Goal: Task Accomplishment & Management: Manage account settings

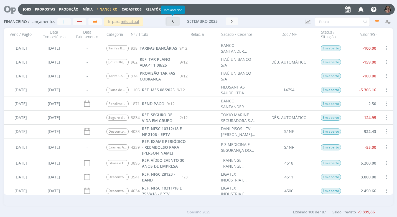
click at [174, 23] on icon "button" at bounding box center [173, 21] width 6 height 5
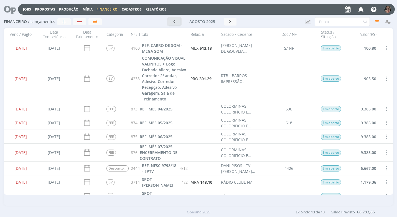
scroll to position [95, 0]
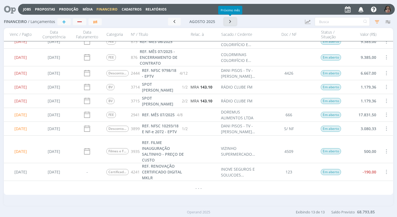
click at [233, 23] on button "button" at bounding box center [230, 22] width 13 height 8
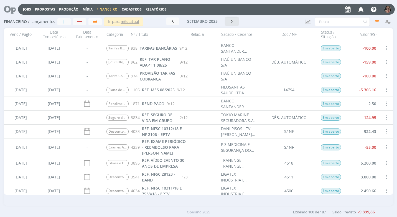
scroll to position [111, 0]
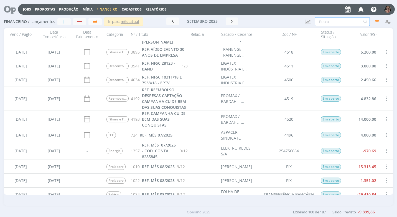
click at [316, 22] on input "text" at bounding box center [341, 21] width 55 height 9
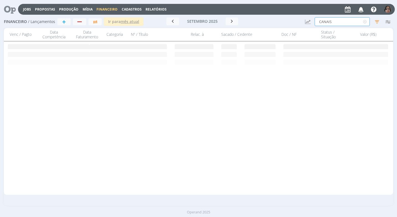
scroll to position [0, 0]
click at [176, 21] on button "button" at bounding box center [172, 21] width 13 height 8
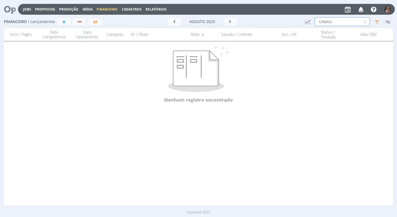
drag, startPoint x: 333, startPoint y: 22, endPoint x: 284, endPoint y: 18, distance: 49.1
click at [284, 18] on div "Financeiro / Lançamentos + Ir para mês atual [DATE] < 2025 > Janeiro Fevereiro …" at bounding box center [198, 22] width 389 height 13
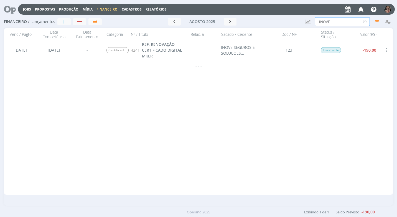
type input "INOVE"
click at [160, 51] on span "REF. RENOVAÇÃO CERTIFICADO DIGITAL MKLR" at bounding box center [162, 50] width 40 height 17
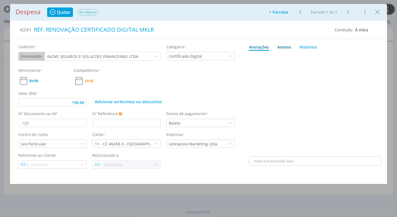
click at [290, 48] on div "Anexos 0" at bounding box center [284, 47] width 14 height 6
type input "190,00"
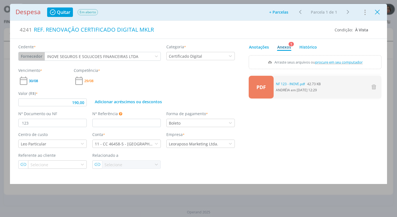
click at [378, 11] on icon "Close" at bounding box center [377, 12] width 8 height 8
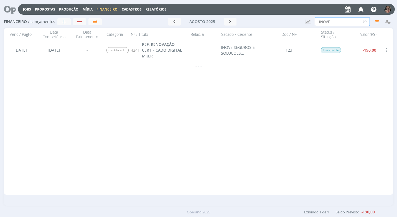
click at [339, 22] on input "INOVE" at bounding box center [341, 21] width 55 height 9
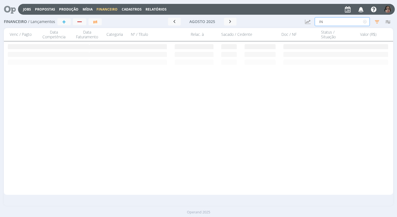
type input "I"
click at [231, 21] on icon "button" at bounding box center [230, 21] width 6 height 5
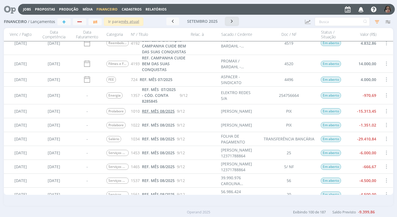
scroll to position [277, 0]
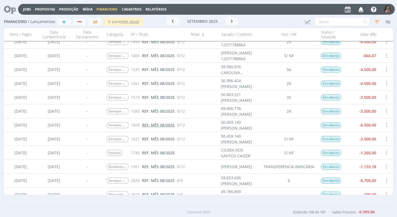
click at [164, 125] on span "REF. MÊS 08/2025" at bounding box center [158, 124] width 33 height 5
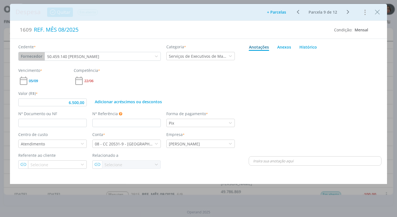
type input "6.500,00"
click at [31, 125] on input "dialog" at bounding box center [52, 123] width 68 height 8
type input "25"
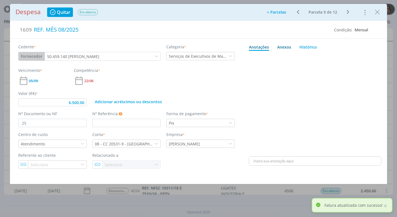
click at [289, 45] on div "Anexos 0" at bounding box center [284, 47] width 14 height 6
type input "6.500,00"
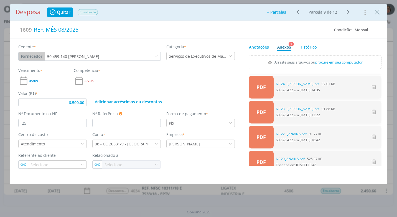
click at [342, 62] on span "procure em seu computador" at bounding box center [338, 62] width 47 height 5
click at [342, 57] on input "Arraste seus arquivos ou procure em seu computador" at bounding box center [314, 56] width 133 height 2
type input "C:\fakepath\NF 08 - JANAINA.pdf"
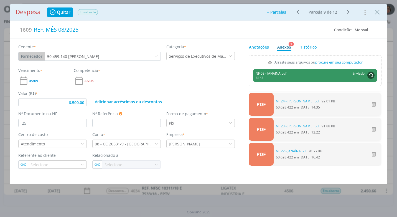
type input "6.500,00"
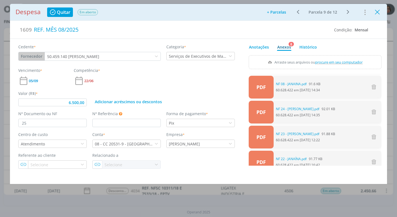
click at [376, 12] on icon "Close" at bounding box center [377, 12] width 8 height 8
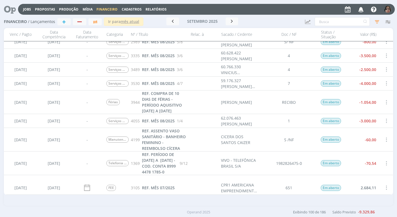
scroll to position [415, 0]
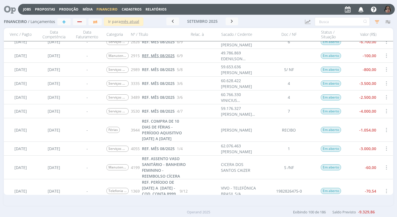
click at [167, 55] on span "REF. MÊS 08/2025" at bounding box center [158, 55] width 33 height 5
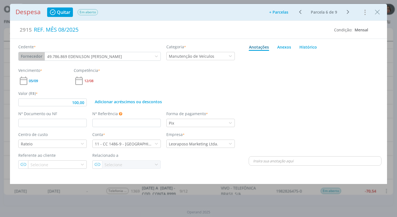
type input "100,00"
click at [34, 122] on input "dialog" at bounding box center [52, 123] width 68 height 8
type input "117"
type input "100,00"
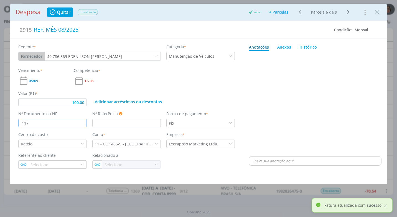
type input "117"
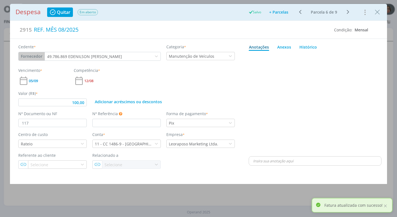
click at [245, 94] on div "Anotações Anexos 0 Histórico 🙂 Ctrl + ENTER Enviar Powered by PQINA Arraste seu…" at bounding box center [315, 103] width 144 height 129
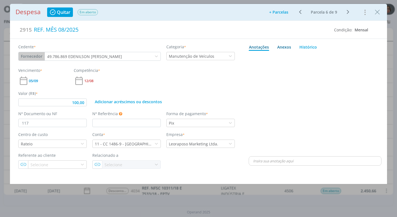
click at [286, 47] on div "Anexos 0" at bounding box center [284, 47] width 14 height 6
type input "100,00"
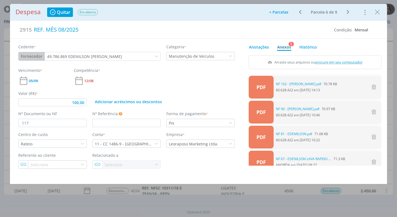
click at [338, 61] on span "procure em seu computador" at bounding box center [338, 62] width 47 height 5
click at [338, 57] on input "Arraste seus arquivos ou procure em seu computador" at bounding box center [314, 56] width 133 height 2
type input "C:\fakepath\NF 117 - EDENILSON.pdf"
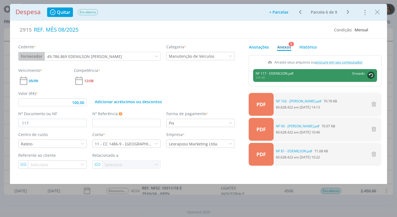
type input "100,00"
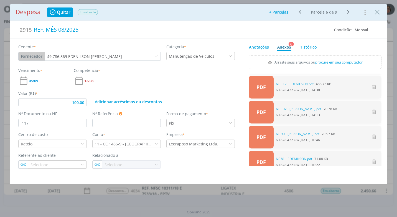
click at [378, 12] on icon "Close" at bounding box center [377, 12] width 8 height 8
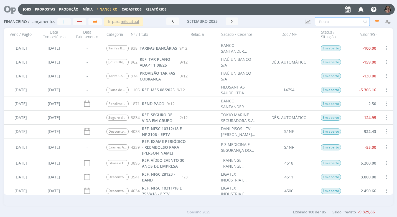
click at [323, 22] on input "text" at bounding box center [341, 21] width 55 height 9
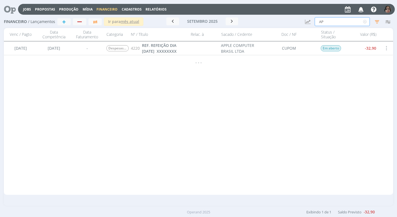
type input "A"
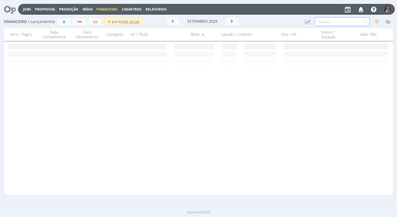
type input "K"
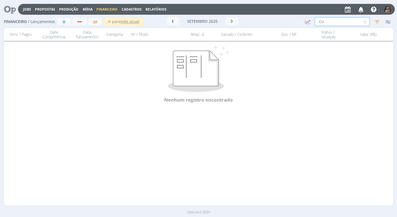
type input "C"
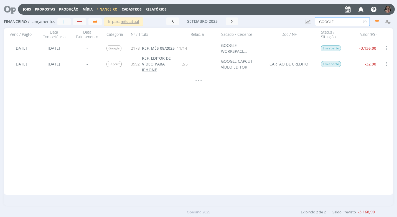
type input "GOOGLE"
click at [149, 69] on span "REF. EDITOR DE VÍDEO PARA IPHONE" at bounding box center [156, 63] width 29 height 17
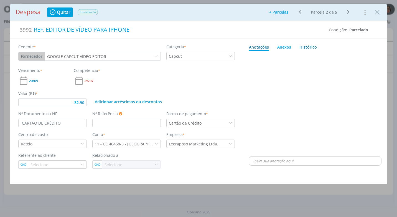
drag, startPoint x: 305, startPoint y: 47, endPoint x: 304, endPoint y: 49, distance: 2.9
click at [305, 47] on link "Histórico" at bounding box center [308, 46] width 18 height 9
type input "32,90"
click at [382, 13] on div "Despesa Quitar Em aberto Adicionar parcelas: As parcelas serão geradas com base…" at bounding box center [198, 12] width 377 height 17
click at [377, 14] on icon "Close" at bounding box center [377, 12] width 8 height 8
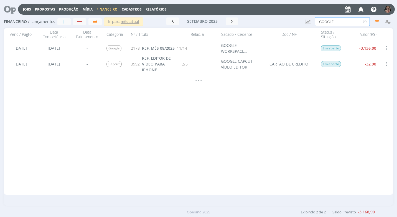
drag, startPoint x: 346, startPoint y: 23, endPoint x: 272, endPoint y: 21, distance: 74.5
click at [272, 21] on div "Financeiro / Lançamentos + Ir para mês atual setembro 2025 < 2025 > Janeiro Fev…" at bounding box center [198, 22] width 389 height 13
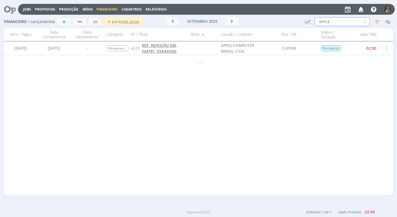
type input "APPLE"
click at [169, 51] on span "REF. REFEIÇÃO DIA 25/08/2025 XXXXXXXX" at bounding box center [159, 48] width 35 height 11
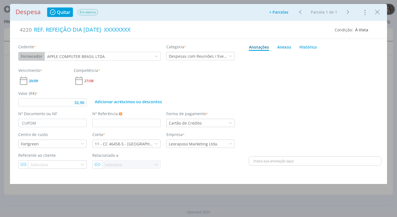
click at [365, 12] on icon "dialog" at bounding box center [364, 12] width 8 height 9
click at [346, 24] on div "Cancelar" at bounding box center [344, 24] width 14 height 4
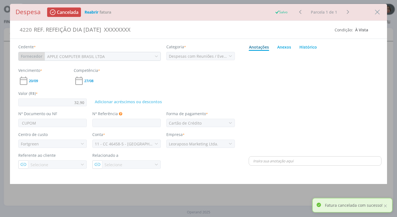
type input "32,90"
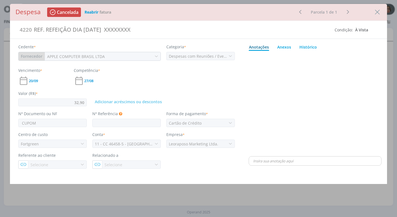
click at [378, 14] on icon "Close" at bounding box center [377, 12] width 8 height 8
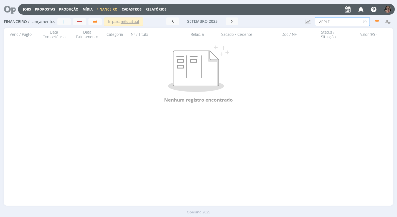
drag, startPoint x: 333, startPoint y: 20, endPoint x: 257, endPoint y: 14, distance: 76.7
click at [258, 16] on div "Financeiro / Lançamentos + Ir para mês atual setembro 2025 < 2025 > Janeiro Fev…" at bounding box center [198, 22] width 389 height 13
type input "S"
type input "C"
type input "S"
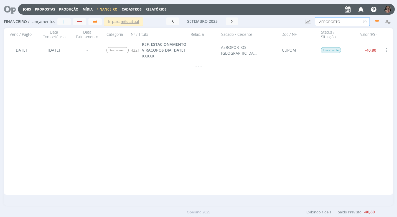
type input "AEROPORTO"
click at [167, 50] on span "REF. ESTACIONAMENTO VIRACOPOS DIA 25/08/2025 XXXXX" at bounding box center [164, 50] width 44 height 17
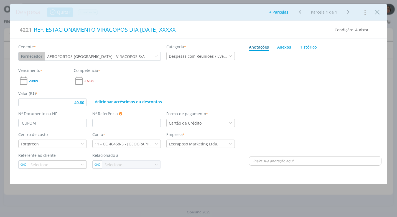
type input "40,80"
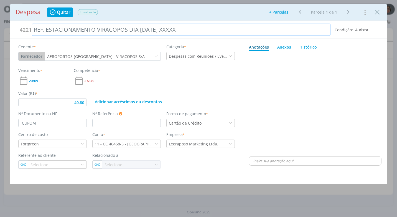
drag, startPoint x: 189, startPoint y: 31, endPoint x: 46, endPoint y: 27, distance: 143.2
click at [46, 27] on div "REF. ESTACIONAMENTO VIRACOPOS DIA 25/08/2025 XXXXX" at bounding box center [181, 30] width 298 height 12
click at [33, 57] on button "Fornecedor" at bounding box center [32, 56] width 26 height 8
click at [290, 98] on div "dialog" at bounding box center [314, 104] width 133 height 102
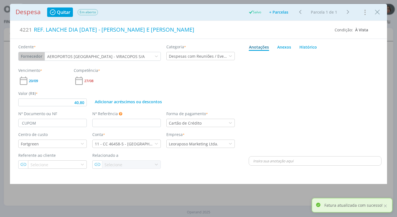
type input "40,80"
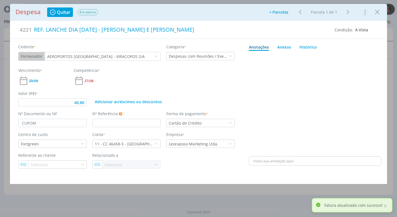
click at [29, 58] on button "Fornecedor" at bounding box center [32, 56] width 26 height 8
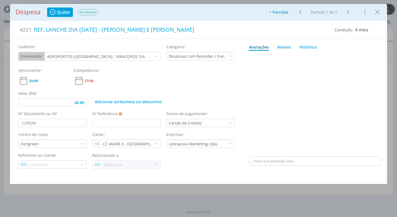
click at [27, 56] on button "Fornecedor" at bounding box center [32, 56] width 26 height 8
click at [27, 57] on button "Fornecedor" at bounding box center [32, 56] width 26 height 8
click at [158, 56] on icon "dialog" at bounding box center [156, 56] width 4 height 4
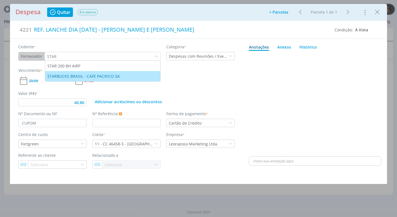
type input "STAR"
click at [86, 77] on div "STARBUCKS BRASIL - CAFE PACIFICO SA" at bounding box center [83, 76] width 73 height 6
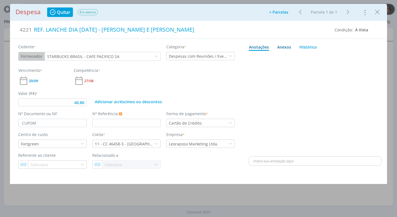
click at [277, 46] on div "Anexos 0" at bounding box center [284, 47] width 14 height 6
type input "40,80"
click at [335, 62] on span "procure em seu computador" at bounding box center [338, 62] width 47 height 5
click at [335, 57] on input "Arraste seus arquivos ou procure em seu computador" at bounding box center [314, 56] width 133 height 2
type input "C:\fakepath\CUPOM STARBUCKS - R$ 40,80 - 25-08-25 CARTÃO ITAU.pdf"
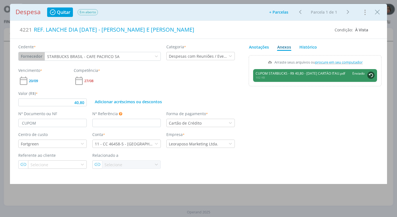
type input "40,80"
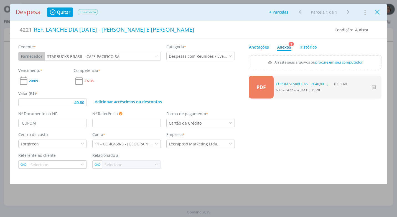
click at [378, 16] on icon "Close" at bounding box center [377, 12] width 8 height 8
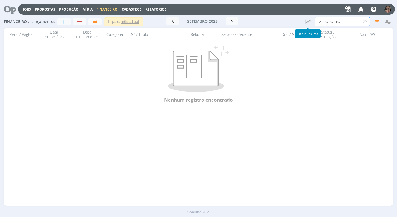
drag, startPoint x: 350, startPoint y: 22, endPoint x: 282, endPoint y: 30, distance: 68.8
click at [282, 30] on div "Financeiro / Lançamentos + Ir para mês atual setembro 2025 < 2025 > Janeiro Fev…" at bounding box center [198, 111] width 397 height 190
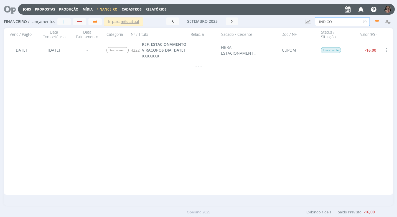
type input "INDIGO"
click at [158, 55] on span "REF. ESTACIONAMENTO VIRACOPOS DIA 25/08/25 XXXXXXX" at bounding box center [164, 50] width 44 height 17
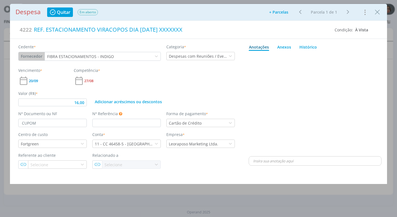
type input "16,00"
drag, startPoint x: 126, startPoint y: 30, endPoint x: 134, endPoint y: 45, distance: 16.2
click at [126, 30] on div "REF. ESTACIONAMENTO VIRACOPOS DIA 25/08/25 XXXXXXX" at bounding box center [181, 30] width 298 height 12
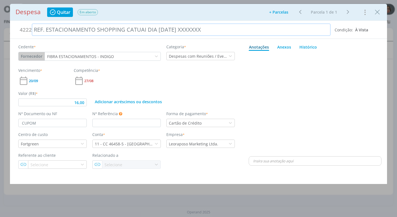
click at [210, 31] on div "REF. ESTACIONAMENTO SHOPPING CATUAI DIA 25/08/25 XXXXXXX" at bounding box center [181, 30] width 298 height 12
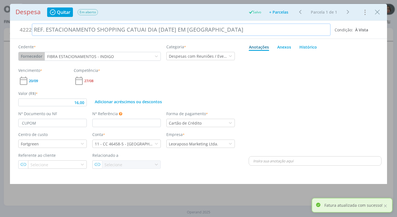
type input "16,00"
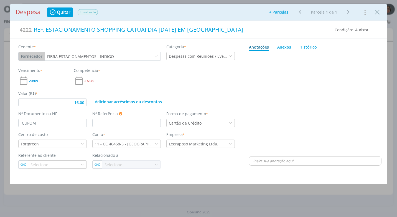
click at [263, 106] on div "dialog" at bounding box center [314, 104] width 133 height 102
click at [377, 11] on icon "Close" at bounding box center [377, 12] width 8 height 8
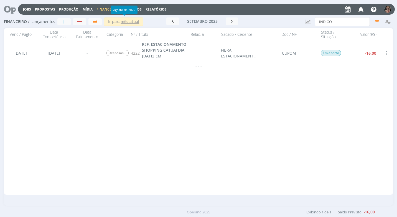
click at [132, 9] on div "Agosto de 2025" at bounding box center [123, 10] width 27 height 9
click at [137, 9] on span "Cadastros" at bounding box center [132, 9] width 20 height 5
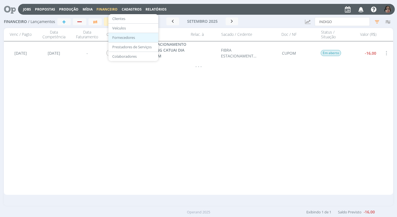
click at [132, 37] on link "Fornecedores" at bounding box center [133, 37] width 47 height 9
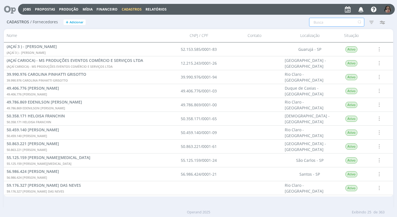
click at [316, 25] on input "text" at bounding box center [336, 22] width 55 height 9
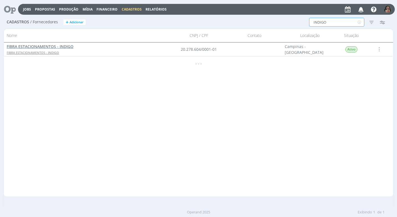
type input "INDIGO"
click at [50, 52] on span "FIBRA ESTACIONAMENTOS - INDIGO" at bounding box center [33, 52] width 52 height 4
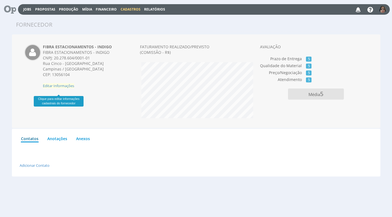
click at [66, 88] on span "Editar Informações" at bounding box center [58, 85] width 31 height 5
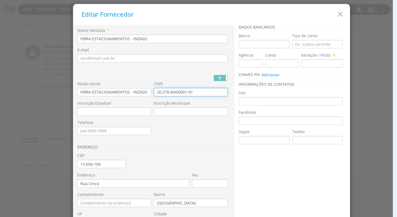
drag, startPoint x: 194, startPoint y: 92, endPoint x: 133, endPoint y: 99, distance: 61.1
click at [133, 28] on div "Razão Social FIBRA ESTACIONAMENTOS - INDIGO CNPJ 20.278.604/0001-01 Inscrição E…" at bounding box center [153, 28] width 153 height 0
type input "86.862.208/0162-10"
drag, startPoint x: 146, startPoint y: 91, endPoint x: -1, endPoint y: 96, distance: 147.1
click at [0, 96] on html "Dashboard Jobs Propostas Produção Mídia Financeiro Lançamentos Contas / Concili…" at bounding box center [198, 108] width 397 height 217
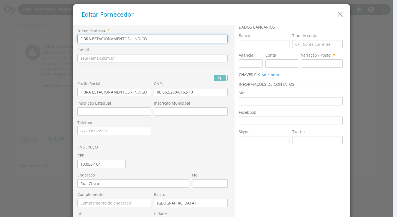
drag, startPoint x: 150, startPoint y: 38, endPoint x: 79, endPoint y: 76, distance: 80.3
click at [21, 36] on div "Editar Fornecedor Nome Fantasia * FIBRA ESTACIONAMENTOS - INDIGO E-mail PJ PF R…" at bounding box center [198, 108] width 397 height 217
drag, startPoint x: 147, startPoint y: 38, endPoint x: 9, endPoint y: 45, distance: 137.8
click at [9, 45] on div "Editar Fornecedor Nome Fantasia * SHOPPING CATUAI MARINGÁ - INDIGO E-mail PJ PF…" at bounding box center [198, 108] width 397 height 217
type input "SHOPPING CATUAI MARINGÁ - INDIGO"
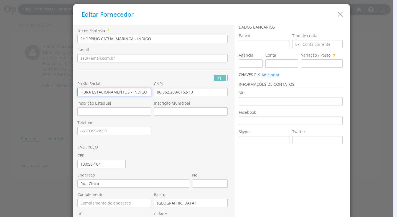
drag, startPoint x: 143, startPoint y: 91, endPoint x: 45, endPoint y: 93, distance: 98.3
click at [45, 93] on div "Editar Fornecedor Nome Fantasia * SHOPPING CATUAI MARINGÁ - INDIGO E-mail PJ PF…" at bounding box center [198, 108] width 397 height 217
paste input "SHOPPING CATUAI MARINGÁ"
type input "SHOPPING CATUAI MARINGÁ - INDIGO"
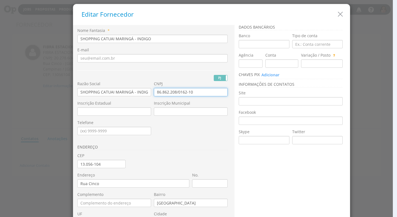
scroll to position [55, 0]
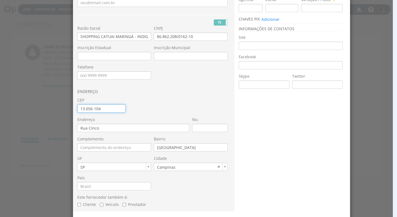
drag, startPoint x: 102, startPoint y: 109, endPoint x: 50, endPoint y: 106, distance: 52.4
click at [50, 106] on div "Editar Fornecedor Nome Fantasia * SHOPPING CATUAI MARINGÁ - INDIGO E-mail PJ PF…" at bounding box center [198, 108] width 397 height 217
type input "87.070-000"
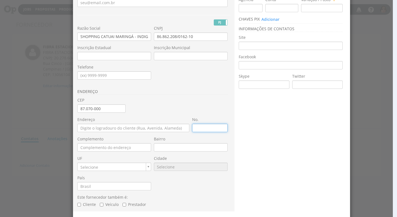
type input "Avenida Colombo"
type input "Gleba Patrimônio Maringá"
type input "PR"
type input "6308"
click at [198, 128] on input "No." at bounding box center [209, 128] width 35 height 8
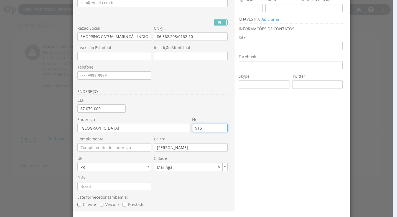
type input "9161"
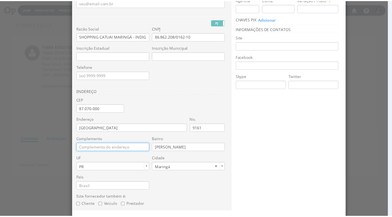
scroll to position [74, 0]
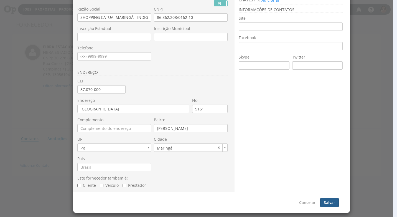
click at [327, 201] on button "Salvar" at bounding box center [329, 201] width 19 height 9
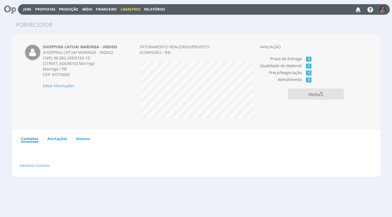
click at [107, 8] on span "Financeiro" at bounding box center [106, 9] width 21 height 5
click at [106, 17] on link "Lançamentos" at bounding box center [107, 18] width 47 height 8
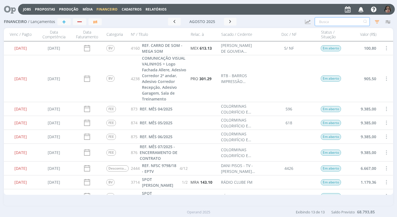
click at [325, 22] on input "text" at bounding box center [341, 21] width 55 height 9
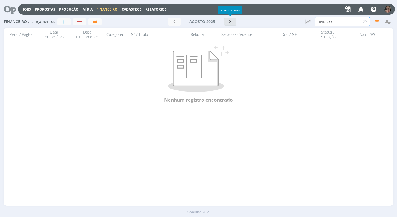
type input "INDIGO"
click at [232, 22] on icon "button" at bounding box center [230, 21] width 6 height 5
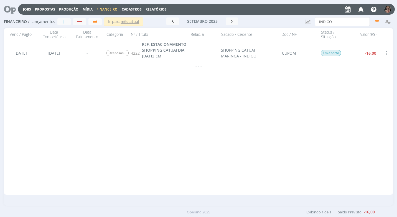
click at [168, 52] on span "REF. ESTACIONAMENTO SHOPPING CATUAI DIA [DATE] EM [GEOGRAPHIC_DATA]" at bounding box center [164, 53] width 44 height 23
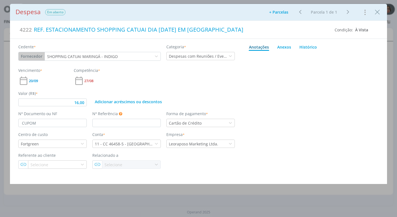
type input "16,00"
click at [56, 120] on input "CUPOM" at bounding box center [52, 123] width 68 height 8
type input "CUPOM 60"
type input "16,00"
type input "CUPOM 606205"
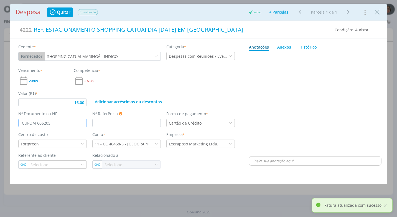
type input "16,00"
type input "CUPOM 606205"
click at [245, 101] on div "Anotações Anexos 0 Histórico 🙂 Ctrl + ENTER Enviar Powered by PQINA Arraste seu…" at bounding box center [315, 103] width 144 height 129
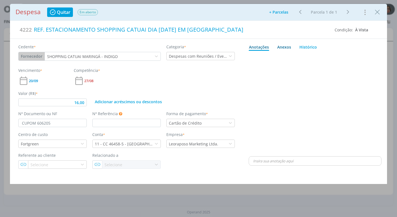
click at [282, 50] on link "Anexos 0" at bounding box center [284, 46] width 14 height 9
type input "16,00"
click at [329, 62] on span "procure em seu computador" at bounding box center [338, 62] width 47 height 5
click at [329, 57] on input "Arraste seus arquivos ou procure em seu computador" at bounding box center [314, 56] width 133 height 2
type input "C:\fakepath\CUPOM 606205 - SHOPPING CATUAI - R$ 16,00 - 25-08-25 CARTÃO ITAU.pdf"
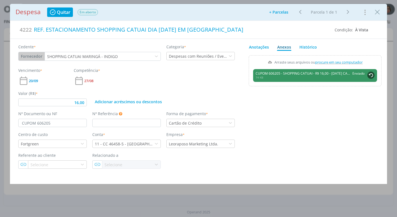
type input "16,00"
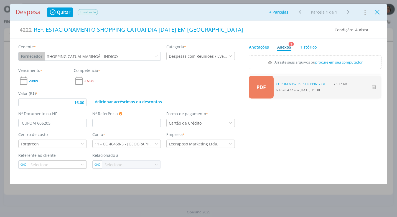
click at [376, 11] on icon "Close" at bounding box center [377, 12] width 8 height 8
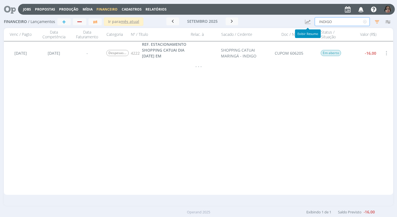
drag, startPoint x: 333, startPoint y: 20, endPoint x: 294, endPoint y: 27, distance: 40.2
click at [294, 27] on div "Financeiro / Lançamentos + Ir para mês atual setembro 2025 < 2025 > Janeiro Fev…" at bounding box center [198, 22] width 389 height 13
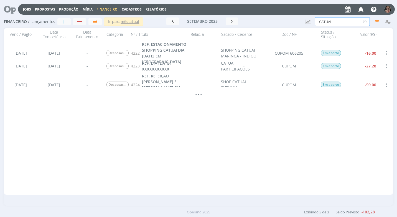
type input "CATUAI"
click at [160, 64] on span "REF. DIA 25/08/25 XXXXXXXXXXX" at bounding box center [156, 65] width 29 height 11
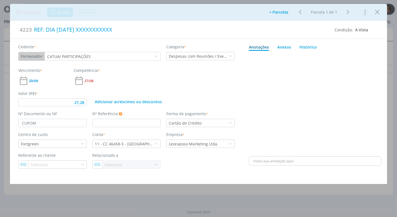
type input "27,28"
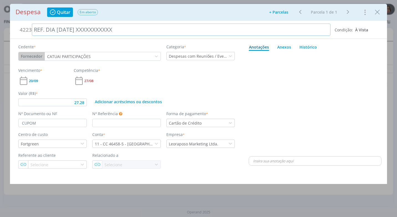
click at [45, 30] on div "REF. DIA 25/08/25 XXXXXXXXXXX" at bounding box center [181, 30] width 298 height 12
click at [146, 30] on div "REF. LANCHE DIA 25/08/25 XXXXXXXXXXX" at bounding box center [181, 30] width 298 height 12
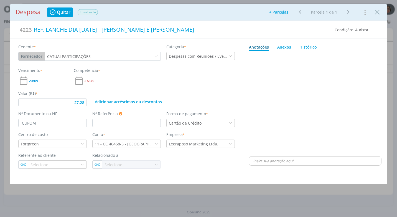
click at [302, 126] on div "dialog" at bounding box center [314, 104] width 133 height 102
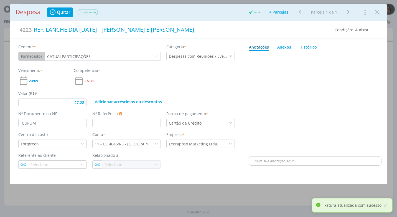
type input "27,28"
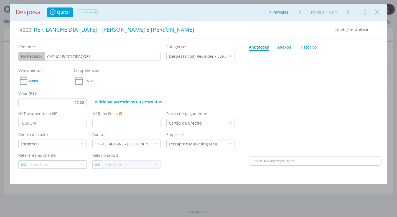
drag, startPoint x: 380, startPoint y: 13, endPoint x: 351, endPoint y: 28, distance: 32.5
click at [380, 13] on icon "Close" at bounding box center [377, 12] width 8 height 8
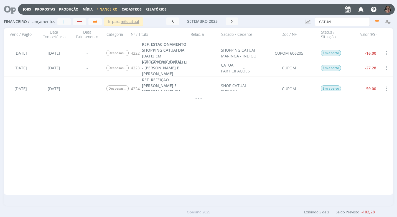
click at [128, 7] on span "Cadastros" at bounding box center [132, 9] width 20 height 5
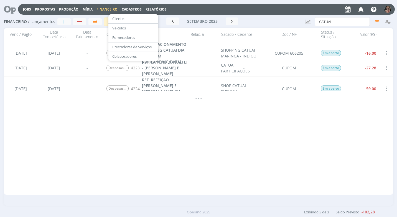
click at [128, 37] on link "Fornecedores" at bounding box center [133, 37] width 47 height 9
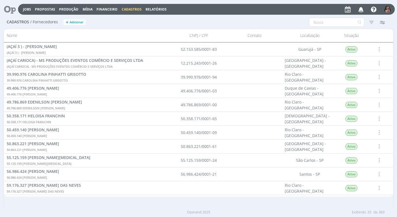
click at [129, 8] on span "Cadastros" at bounding box center [132, 9] width 20 height 5
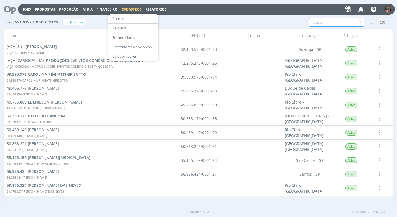
click at [315, 24] on input "text" at bounding box center [336, 22] width 55 height 9
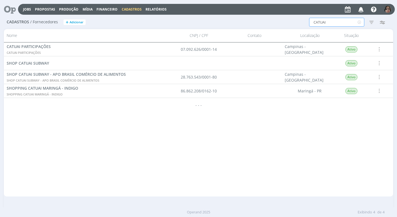
type input "CATUAI"
click at [191, 50] on div "07.092.626/0001-14" at bounding box center [198, 49] width 55 height 14
click at [21, 52] on span "CATUAI PARTICIPAÇÕES" at bounding box center [24, 52] width 34 height 4
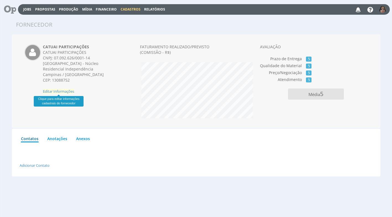
click at [64, 91] on span "Editar Informações" at bounding box center [58, 91] width 31 height 5
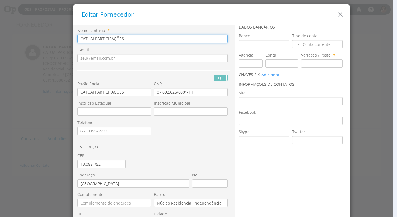
drag, startPoint x: 125, startPoint y: 40, endPoint x: 42, endPoint y: 32, distance: 83.2
click at [42, 32] on div "Editar Fornecedor Nome Fantasia * CATUAI PARTICIPAÇÕES E-mail PJ PF" at bounding box center [198, 108] width 397 height 217
type input "IRMAOS MUFFATO S/A"
drag, startPoint x: 123, startPoint y: 37, endPoint x: 49, endPoint y: 38, distance: 74.0
click at [49, 39] on div "Editar Fornecedor Nome Fantasia * IRMAOS MUFFATO S/A E-mail PJ PF" at bounding box center [198, 108] width 397 height 217
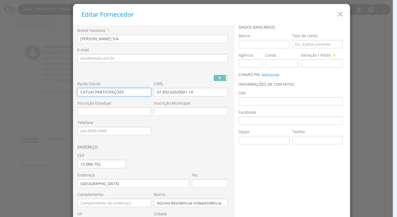
drag, startPoint x: 122, startPoint y: 91, endPoint x: 32, endPoint y: 90, distance: 89.7
click at [32, 91] on div "Editar Fornecedor Nome Fantasia * IRMAOS MUFFATO S/A E-mail PJ PF" at bounding box center [198, 108] width 397 height 217
paste input "IRMAOS MUFFATO S/A"
type input "IRMAOS MUFFATO S/A"
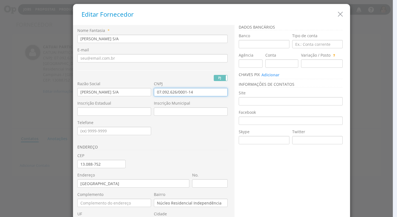
drag, startPoint x: 191, startPoint y: 94, endPoint x: 141, endPoint y: 94, distance: 49.8
click at [141, 28] on div "Razão Social IRMAOS MUFFATO S/A CNPJ 07.092.626/0001-14 Inscrição Estadual Insc…" at bounding box center [153, 28] width 153 height 0
type input "76.430.438/0082-37"
click at [90, 112] on input "Inscrição Estadual" at bounding box center [114, 111] width 74 height 8
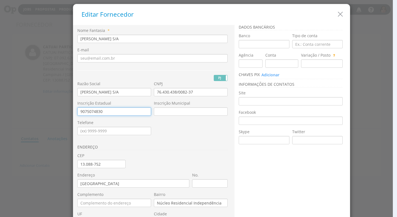
type input "9075074830"
click at [96, 112] on input "9075074830" at bounding box center [114, 111] width 74 height 8
type input "90750748-30"
click at [160, 149] on h3 "ENDEREÇO" at bounding box center [152, 147] width 150 height 5
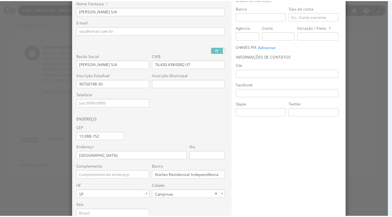
scroll to position [74, 0]
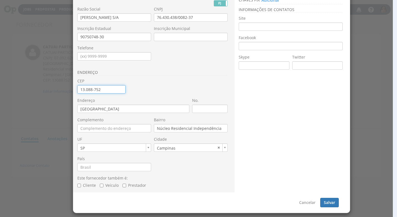
drag, startPoint x: 100, startPoint y: 89, endPoint x: 50, endPoint y: 88, distance: 50.4
click at [48, 88] on div "Editar Fornecedor Nome Fantasia * IRMAOS MUFFATO S/A E-mail PJ PF" at bounding box center [198, 108] width 397 height 217
type input "87.013-040"
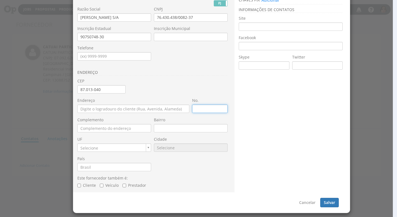
type input "Avenida São Paulo"
type input "Zona 01"
type input "PR"
type input "6308"
click at [213, 111] on input "No." at bounding box center [209, 108] width 35 height 8
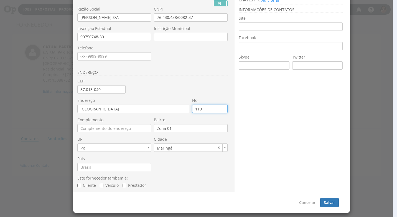
type input "1197"
click at [326, 201] on button "Salvar" at bounding box center [329, 201] width 19 height 9
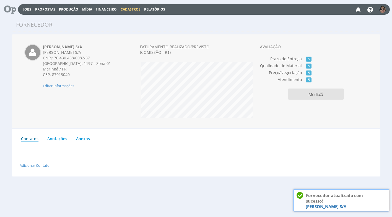
click at [108, 9] on span "Financeiro" at bounding box center [106, 9] width 21 height 5
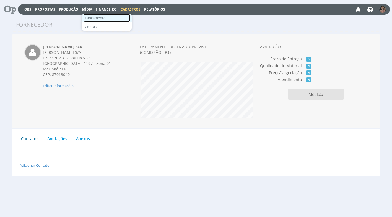
click at [108, 18] on link "Lançamentos" at bounding box center [107, 18] width 47 height 8
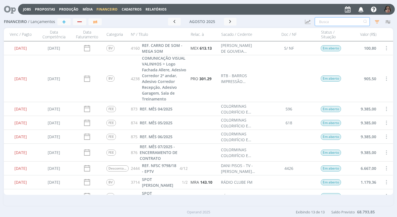
click at [324, 22] on input "text" at bounding box center [341, 21] width 55 height 9
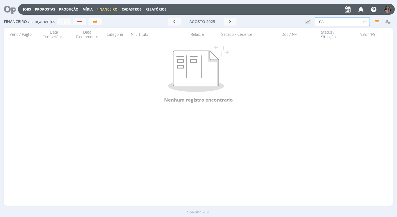
type input "C"
type input "IRMAOS MUFFATO"
click at [231, 27] on div "Ir para mês atual agosto 2025 < 2025 > Janeiro Fevereiro Março Abril Maio Junho…" at bounding box center [202, 21] width 196 height 17
click at [226, 23] on button "button" at bounding box center [230, 22] width 13 height 8
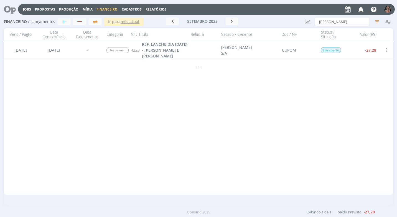
click at [157, 52] on span "REF. LANCHE DIA 25/08/25 - JANAINA E INGRID" at bounding box center [164, 50] width 45 height 17
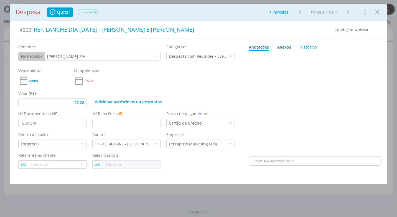
click at [282, 46] on div "Anexos 0" at bounding box center [284, 47] width 14 height 6
type input "27,28"
click at [326, 61] on span "procure em seu computador" at bounding box center [338, 62] width 47 height 5
click at [326, 57] on input "Arraste seus arquivos ou procure em seu computador" at bounding box center [314, 56] width 133 height 2
type input "C:\fakepath\CUPOM IRMAOS MUFFATO - R$ 27,28 - 25-08-25 - CARTÃO ITAU.pdf"
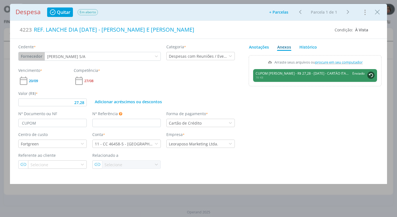
type input "27,28"
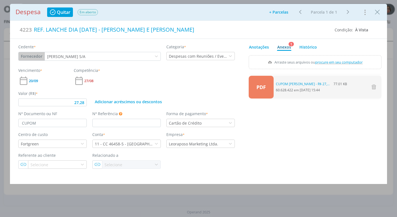
drag, startPoint x: 378, startPoint y: 14, endPoint x: 348, endPoint y: 52, distance: 48.3
click at [378, 14] on icon "Close" at bounding box center [377, 12] width 8 height 8
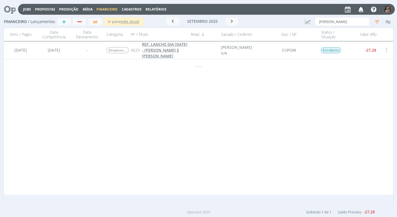
click at [157, 51] on span "REF. LANCHE DIA 25/08/25 - JANAINA E INGRID" at bounding box center [164, 50] width 45 height 17
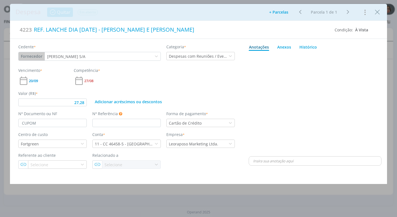
type input "27,28"
click at [380, 15] on icon "Close" at bounding box center [377, 12] width 8 height 8
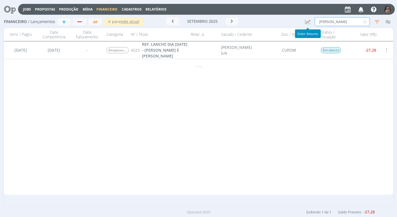
drag, startPoint x: 355, startPoint y: 22, endPoint x: 248, endPoint y: 33, distance: 106.9
click at [252, 32] on div "Financeiro / Lançamentos + Ir para mês atual setembro 2025 < 2025 > Janeiro Fev…" at bounding box center [198, 111] width 397 height 190
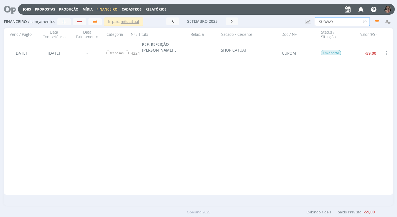
type input "SUBWAY"
click at [156, 50] on span "REF. REFEIÇÃO [PERSON_NAME] E [PERSON_NAME] DIA [DATE]" at bounding box center [161, 53] width 39 height 23
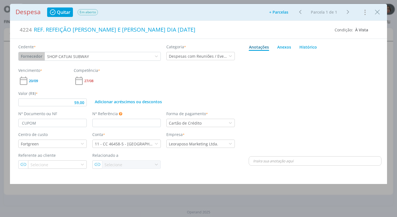
type input "59,00"
drag, startPoint x: 376, startPoint y: 14, endPoint x: 234, endPoint y: 4, distance: 142.1
click at [376, 13] on icon "Close" at bounding box center [377, 12] width 8 height 8
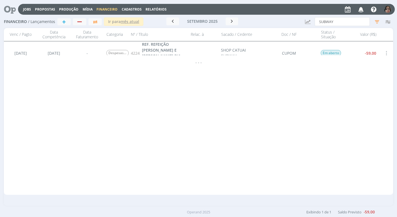
click at [136, 10] on span "Cadastros" at bounding box center [132, 9] width 20 height 5
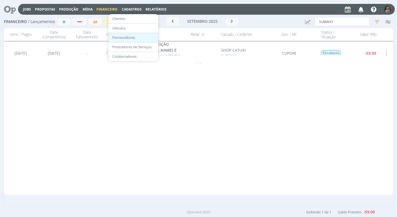
click at [126, 37] on link "Fornecedores" at bounding box center [133, 37] width 47 height 9
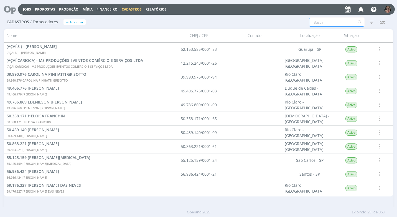
click at [313, 25] on input "text" at bounding box center [336, 22] width 55 height 9
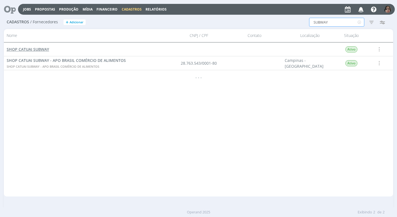
type input "SUBWAY"
click at [40, 50] on span "SHOP CATUAI SUBWAY" at bounding box center [28, 49] width 42 height 5
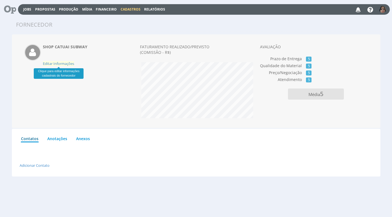
click at [59, 65] on span "Editar Informações" at bounding box center [58, 63] width 31 height 5
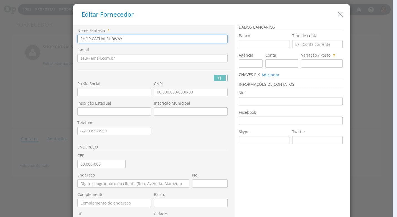
click at [103, 40] on input "SHOP CATUAI SUBWAY" at bounding box center [152, 39] width 150 height 8
drag, startPoint x: 114, startPoint y: 37, endPoint x: 45, endPoint y: 37, distance: 69.0
click at [45, 37] on div "Editar Fornecedor Nome Fantasia * SUBWAY CATUAI E-mail PJ PF" at bounding box center [198, 108] width 397 height 217
type input "SUBWAY CATUAI"
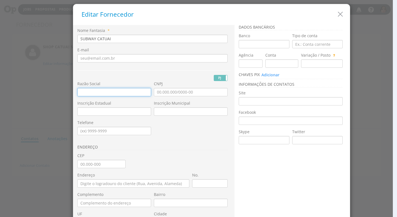
click at [83, 93] on input "text" at bounding box center [114, 92] width 74 height 8
paste input "SUBWAY CATUAI"
type input "SUBWAY CATUAI"
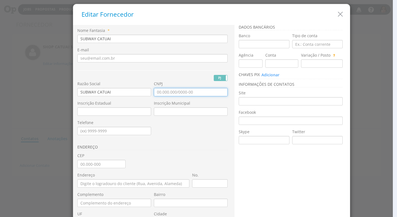
click at [155, 91] on input "CNPJ" at bounding box center [191, 92] width 74 height 8
type input "19.108.852/0001-25"
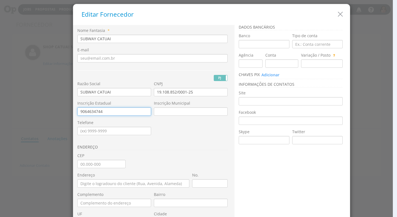
type input "9064634744"
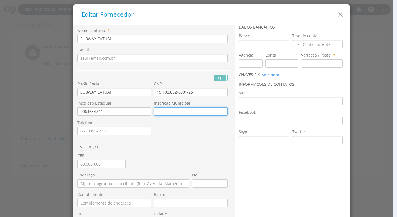
scroll to position [28, 0]
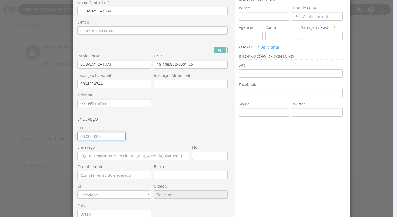
click at [78, 135] on input "CEP" at bounding box center [101, 136] width 48 height 8
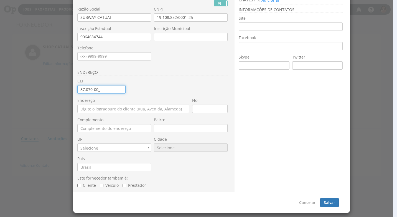
type input "87.070-000"
type input "[GEOGRAPHIC_DATA]"
type input "[PERSON_NAME]"
type input "PR"
type input "6308"
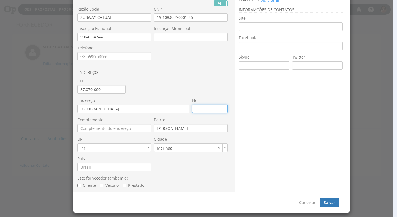
click at [197, 111] on input "No." at bounding box center [209, 108] width 35 height 8
type input "9161"
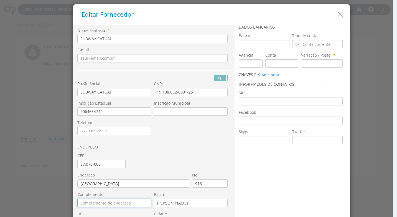
scroll to position [55, 0]
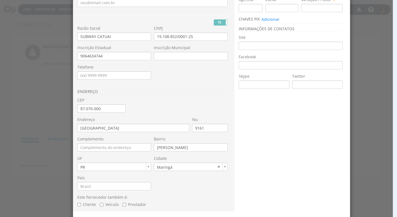
drag, startPoint x: 265, startPoint y: 174, endPoint x: 292, endPoint y: 185, distance: 29.3
click at [269, 179] on div "Nome Fantasia * SUBWAY CATUAI E-mail PJ PF Nome Civil" at bounding box center [211, 91] width 276 height 242
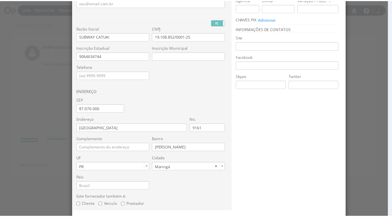
scroll to position [74, 0]
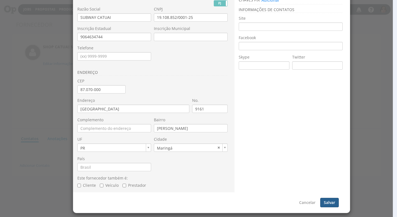
click at [326, 203] on button "Salvar" at bounding box center [329, 201] width 19 height 9
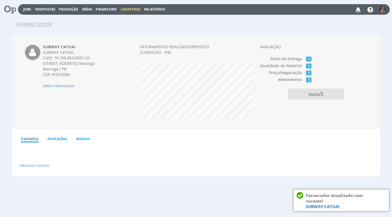
click at [99, 10] on span "Financeiro" at bounding box center [106, 9] width 21 height 5
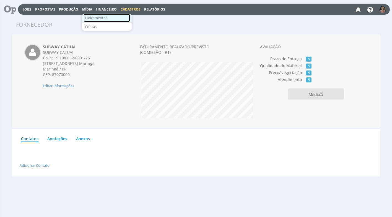
click at [94, 18] on link "Lançamentos" at bounding box center [107, 18] width 47 height 8
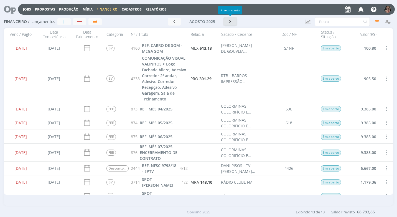
click at [231, 23] on icon "button" at bounding box center [230, 21] width 6 height 5
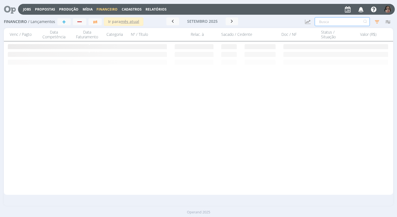
click at [336, 24] on input "text" at bounding box center [341, 21] width 55 height 9
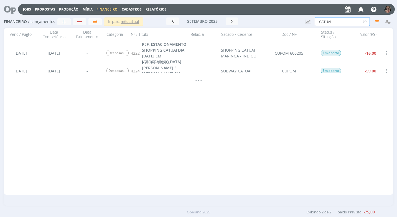
type input "CATUAI"
click at [168, 69] on span "REF. REFEIÇÃO [PERSON_NAME] E [PERSON_NAME] DIA [DATE]" at bounding box center [161, 70] width 39 height 23
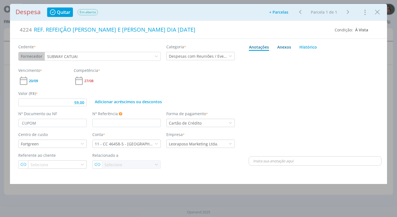
click at [284, 48] on div "Anexos 0" at bounding box center [284, 47] width 14 height 6
type input "59,00"
click at [326, 63] on span "procure em seu computador" at bounding box center [338, 62] width 47 height 5
click at [326, 57] on input "Arraste seus arquivos ou procure em seu computador" at bounding box center [314, 56] width 133 height 2
type input "C:\fakepath\CUPOM- SUBWAY CATUAI - R$ 59,00 - [DATE] CARTÃO ITAU.pdf"
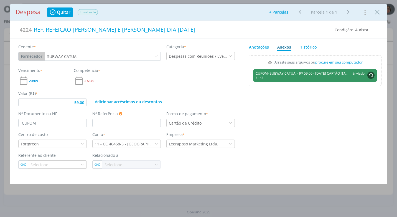
type input "59,00"
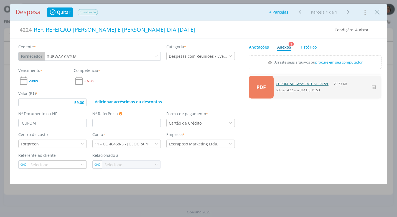
click at [297, 84] on link "CUPOM- SUBWAY CATUAI - R$ 59,00 - [DATE] CARTÃO ITAU.pdf" at bounding box center [303, 83] width 55 height 5
click at [379, 14] on icon "Close" at bounding box center [377, 12] width 8 height 8
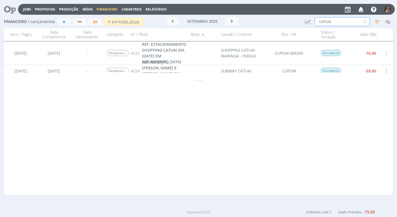
drag, startPoint x: 338, startPoint y: 22, endPoint x: 280, endPoint y: 22, distance: 57.9
click at [282, 22] on div "Financeiro / Lançamentos + Ir para mês atual setembro 2025 < 2025 > Janeiro Fev…" at bounding box center [198, 22] width 389 height 13
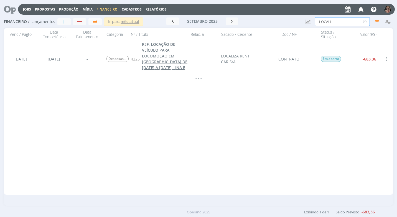
type input "LOCALI"
click at [166, 62] on span "REF. LOCAÇÃO DE VEÍCULO PARA LOCOMOÇAO EM MARINGÁ DE 25/08 A 28/08/25 - JNA E I…" at bounding box center [164, 59] width 45 height 34
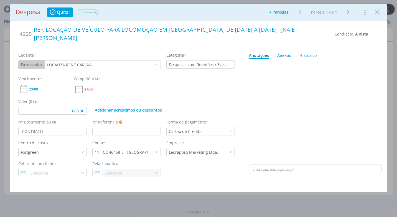
type input "683,36"
click at [50, 127] on input "CONTRATO" at bounding box center [52, 131] width 68 height 8
type input "CONTRATO"
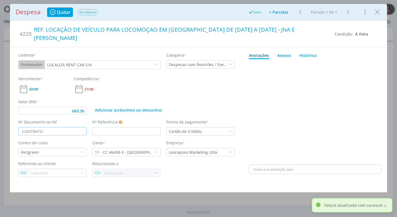
type input "683,36"
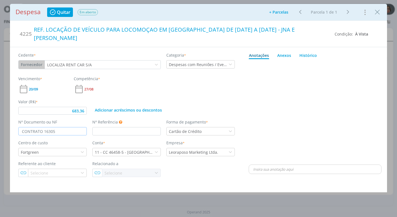
type input "CONTRATO 163050"
type input "683,36"
type input "CONTRATO 163050"
click at [140, 99] on div "Adicionar acréscimos ou descontos" at bounding box center [163, 107] width 148 height 16
click at [286, 52] on div "Anexos 0" at bounding box center [284, 55] width 14 height 6
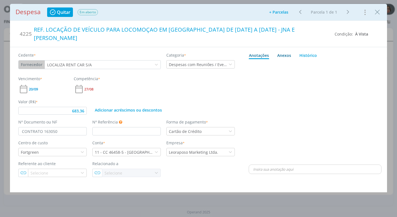
type input "683,36"
click at [349, 68] on span "procure em seu computador" at bounding box center [338, 70] width 47 height 5
click at [349, 63] on input "Arraste seus arquivos ou procure em seu computador" at bounding box center [314, 64] width 133 height 2
type input "C:\fakepath\CONTRATO 163050 - LOCALIZA - R$ 683,36 - CARTÃO ITAU.pdf"
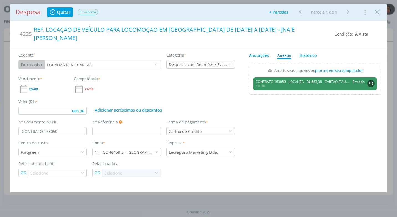
type input "683,36"
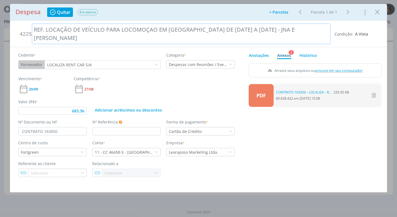
click at [261, 29] on div "REF. LOCAÇÃO DE VEÍCULO PARA LOCOMOÇAO EM MARINGÁ DE 25/08 A 28/08/25 - JNA E I…" at bounding box center [181, 34] width 298 height 20
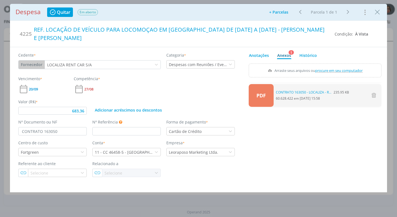
click at [265, 125] on div "PDF CONTRATO 163050 - LOCALIZA - R$ 683,36 - CARTÃO ITAU.pdf 235.95 KB 60.628.4…" at bounding box center [314, 130] width 133 height 97
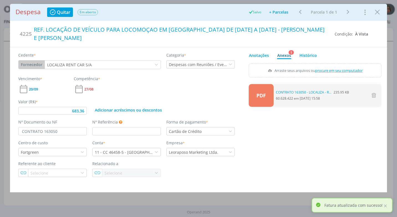
type input "683,36"
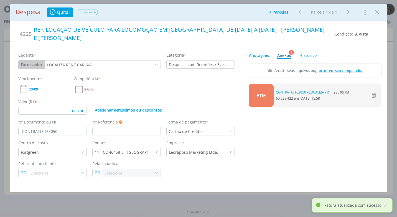
click at [374, 17] on div "Despesa Quitar Em aberto Adicionar parcelas: As parcelas serão geradas com base…" at bounding box center [199, 12] width 366 height 10
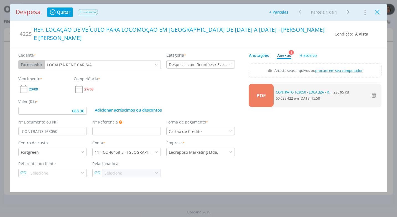
click at [375, 14] on icon "Close" at bounding box center [377, 12] width 8 height 8
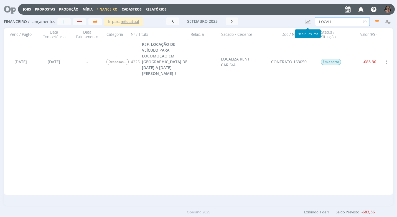
drag, startPoint x: 337, startPoint y: 22, endPoint x: 272, endPoint y: 24, distance: 65.1
click at [272, 24] on div "Financeiro / Lançamentos + Ir para mês atual setembro 2025 < 2025 > Janeiro Fev…" at bounding box center [198, 22] width 389 height 13
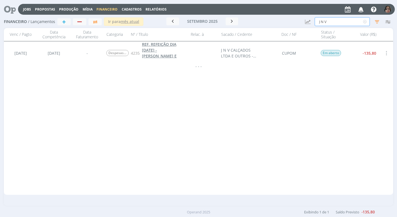
type input "J N V"
click at [172, 53] on link "REF. REFEIÇÃO DIA 26/08/25 - JANAINA E INGRID" at bounding box center [165, 52] width 46 height 23
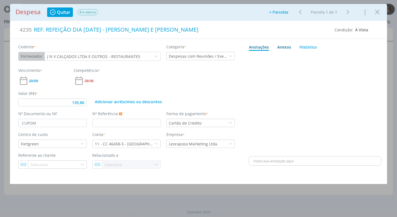
click at [286, 46] on div "Anexos 0" at bounding box center [284, 47] width 14 height 6
type input "135,80"
click at [321, 61] on span "procure em seu computador" at bounding box center [338, 62] width 47 height 5
click at [321, 57] on input "Arraste seus arquivos ou procure em seu computador" at bounding box center [314, 56] width 133 height 2
type input "C:\fakepath\CUPOM J N V CALÇADOS - R$ 135,80 - 26-08-25 CARTÃO ITAU.pdf"
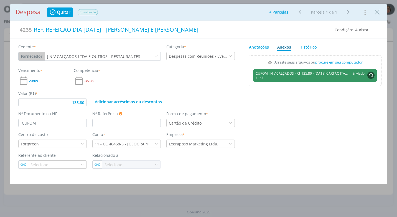
type input "135,80"
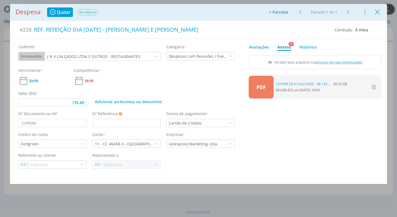
click at [379, 9] on icon "Close" at bounding box center [377, 12] width 8 height 8
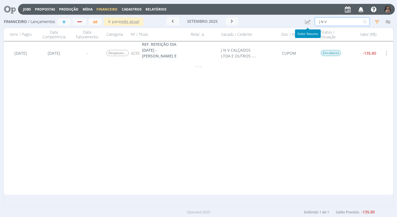
drag, startPoint x: 330, startPoint y: 20, endPoint x: 294, endPoint y: 20, distance: 36.3
click at [295, 20] on div "Financeiro / Lançamentos + Ir para mês atual setembro 2025 < 2025 > Janeiro Fev…" at bounding box center [198, 22] width 389 height 13
type input "ALL NA"
click at [172, 45] on span "REF. REFEIÇÃO DIA 26/08/25 - JANAINA E INGRID" at bounding box center [159, 53] width 35 height 23
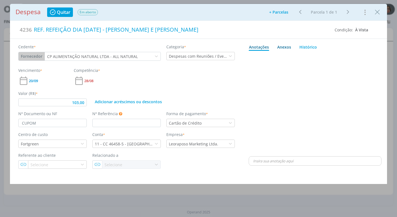
click at [283, 46] on div "Anexos 0" at bounding box center [284, 47] width 14 height 6
type input "103,00"
click at [337, 62] on span "procure em seu computador" at bounding box center [338, 62] width 47 height 5
click at [337, 57] on input "Arraste seus arquivos ou procure em seu computador" at bounding box center [314, 56] width 133 height 2
type input "C:\fakepath\CUPOM ALL NATURAL - R$ 103,00 - 26-08-25 - CARTÃO ITAU.pdf"
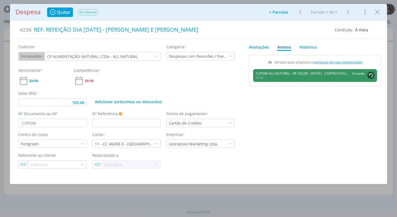
type input "103,00"
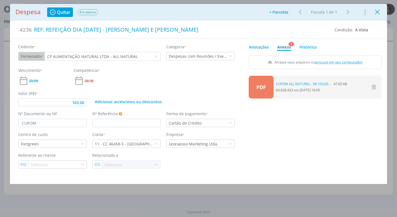
click at [380, 9] on icon "Close" at bounding box center [377, 12] width 8 height 8
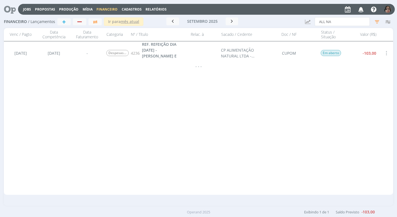
click at [130, 8] on span "Cadastros" at bounding box center [132, 9] width 20 height 5
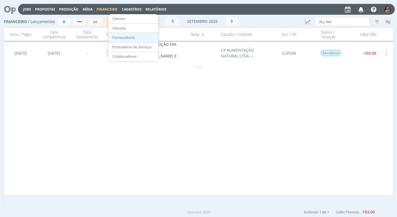
click at [133, 39] on link "Fornecedores" at bounding box center [133, 37] width 47 height 9
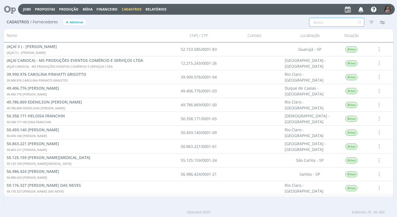
click at [315, 22] on input "text" at bounding box center [336, 22] width 55 height 9
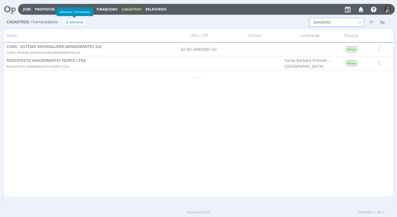
type input "BANDEIRA"
click at [80, 21] on span "Adicionar" at bounding box center [77, 22] width 14 height 4
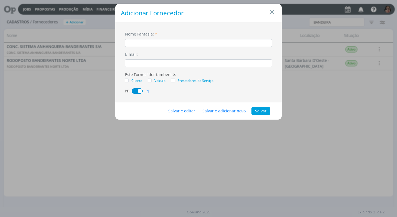
click at [143, 40] on input "dialog" at bounding box center [198, 43] width 147 height 8
type input "[GEOGRAPHIC_DATA]"
click at [188, 109] on button "Salvar e editar" at bounding box center [181, 111] width 34 height 8
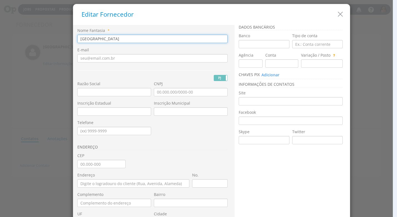
drag, startPoint x: 117, startPoint y: 38, endPoint x: 57, endPoint y: 32, distance: 60.4
click at [57, 32] on div "Editar Fornecedor Nome Fantasia * [GEOGRAPHIC_DATA] E-mail PJ PF" at bounding box center [198, 108] width 397 height 217
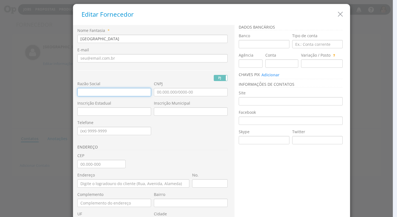
click at [79, 89] on input "text" at bounding box center [114, 92] width 74 height 8
paste input "[GEOGRAPHIC_DATA]"
type input "[GEOGRAPHIC_DATA]"
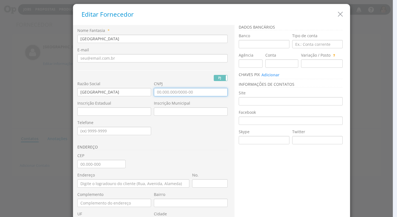
click at [192, 94] on input "CNPJ" at bounding box center [191, 92] width 74 height 8
type input "10.471.072/0006-85"
click at [132, 160] on div "Nome Fantasia * BANDEIRA PARK E-mail PJ PF Nome Civil CPF" at bounding box center [153, 147] width 153 height 239
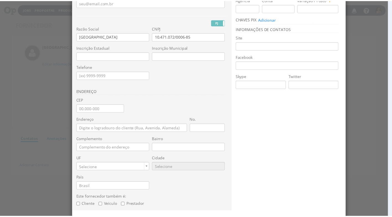
scroll to position [74, 0]
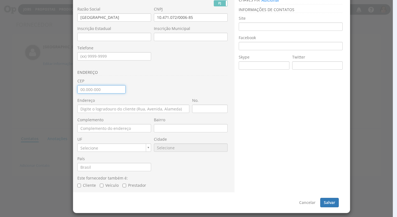
click at [77, 91] on input "CEP" at bounding box center [101, 89] width 48 height 8
click at [101, 92] on input "13.030-909" at bounding box center [101, 89] width 48 height 8
type input "13.030-150"
type input "Praça Galdino Farias dos Santos"
type input "Jardim do Trevo"
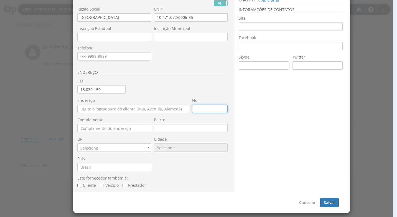
type input "SP"
type input "9025"
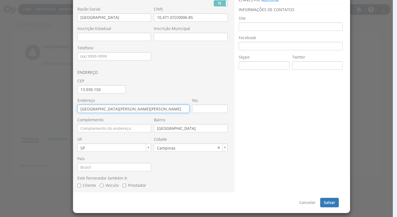
drag, startPoint x: 145, startPoint y: 110, endPoint x: 19, endPoint y: 117, distance: 126.5
click at [16, 104] on div "Editar Fornecedor Nome Fantasia * BANDEIRA PARK E-mail PJ PF" at bounding box center [198, 108] width 397 height 217
type input "RUA ANTONIO LUCHIARI"
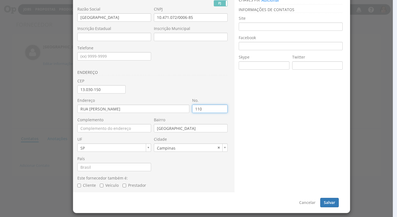
type input "1100"
click at [323, 201] on button "Salvar" at bounding box center [329, 201] width 19 height 9
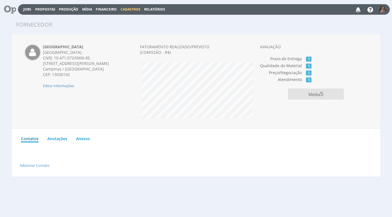
click at [107, 8] on span "Financeiro" at bounding box center [106, 9] width 21 height 5
click at [109, 19] on link "Lançamentos" at bounding box center [107, 18] width 47 height 8
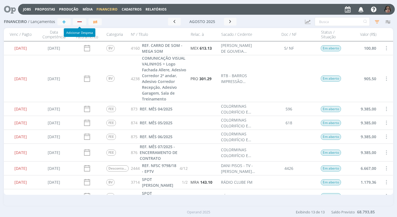
click at [79, 23] on div "button" at bounding box center [79, 22] width 7 height 4
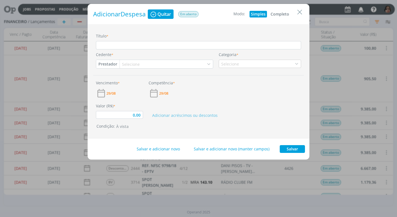
click at [282, 15] on button "Completo" at bounding box center [279, 14] width 21 height 7
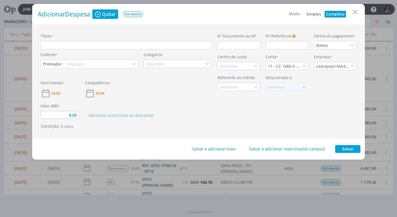
type input "0,00"
click at [62, 46] on input "Título *" at bounding box center [125, 45] width 171 height 8
type input "R"
type input "0,00"
type input "RE"
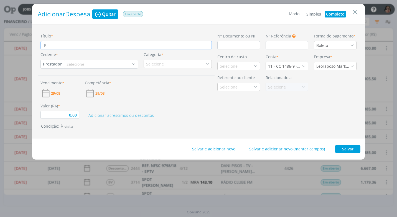
type input "0,00"
type input "REF"
type input "0,00"
type input "REF."
type input "0,00"
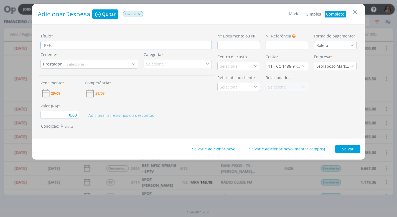
type input "REF."
type input "0,00"
type input "REF. E"
type input "0,00"
type input "REF. ES"
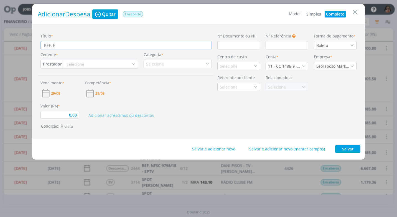
type input "0,00"
type input "REF. EST"
type input "0,00"
type input "REF. ESTA"
type input "0,00"
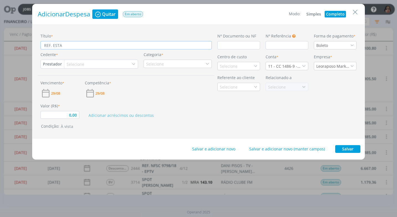
type input "REF. ESTAC"
type input "0,00"
type input "REF. ESTACI"
type input "0,00"
type input "REF. ESTACIO"
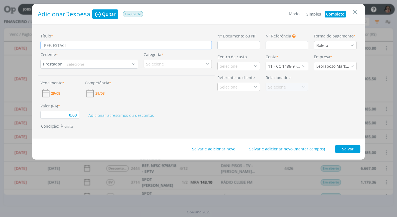
type input "0,00"
type input "REF. ESTACION"
type input "0,00"
type input "REF. ESTACIONA"
type input "0,00"
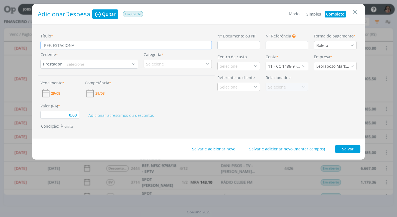
type input "REF. ESTACIONAM"
type input "0,00"
type input "REF. ESTACIONAMEN"
type input "0,00"
type input "REF. ESTACIONAMENT"
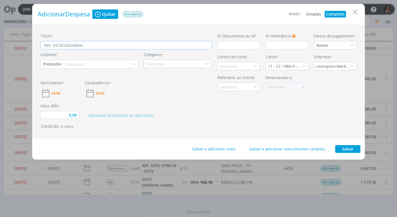
type input "0,00"
type input "REF. ESTACIONAMENTO"
type input "0,00"
type input "REF. ESTACIONAMENTO"
type input "0,00"
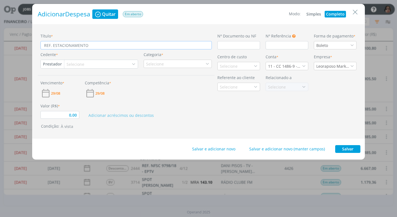
type input "REF. ESTACIONAMENTO A"
type input "0,00"
type input "REF. ESTACIONAMENTO AE"
type input "0,00"
type input "REF. ESTACIONAMENTO AER"
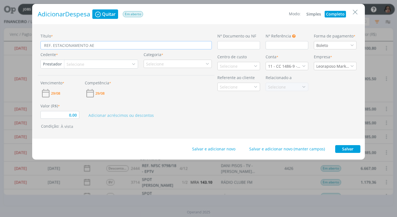
type input "0,00"
type input "REF. ESTACIONAMENTO AERO"
type input "0,00"
type input "REF. ESTACIONAMENTO AEROP"
type input "0,00"
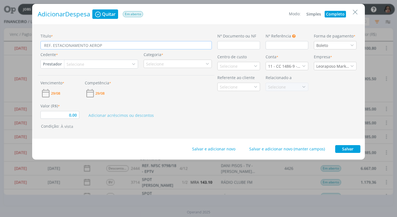
type input "REF. ESTACIONAMENTO AEROPO"
type input "0,00"
type input "REF. ESTACIONAMENTO AEROPOR"
type input "0,00"
type input "REF. ESTACIONAMENTO AEROPORT"
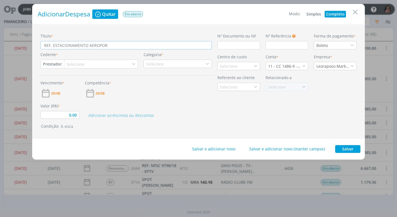
type input "0,00"
type input "REF. ESTACIONAMENTO AEROPORTO"
type input "0,00"
type input "REF. ESTACIONAMENTO AEROPORTO"
type input "0,00"
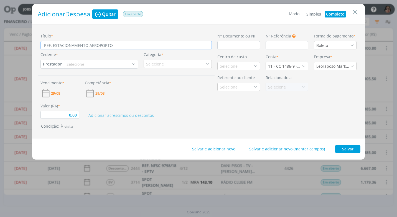
type input "REF. ESTACIONAMENTO AEROPORTO V"
type input "0,00"
type input "REF. ESTACIONAMENTO AEROPORTO VI"
type input "0,00"
type input "REF. ESTACIONAMENTO AEROPORTO VIR"
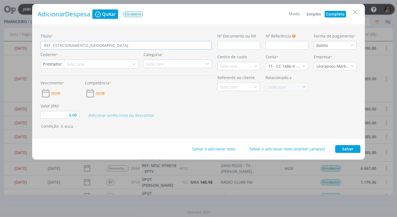
type input "0,00"
type input "REF. ESTACIONAMENTO AEROPORTO VIRA"
type input "0,00"
type input "REF. ESTACIONAMENTO AEROPORTO VIRAC"
type input "0,00"
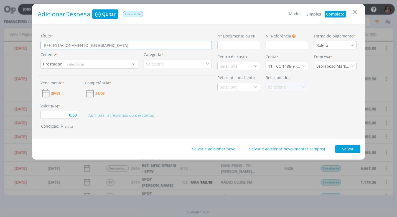
type input "REF. ESTACIONAMENTO AEROPORTO VIRACO"
type input "0,00"
type input "REF. ESTACIONAMENTO AEROPORTO VIRACOP"
type input "0,00"
type input "REF. ESTACIONAMENTO AEROPORTO VIRACOPO"
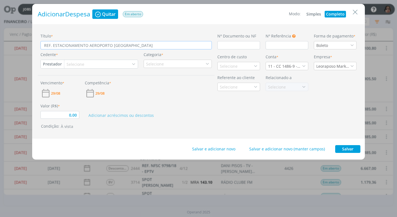
type input "0,00"
type input "REF. ESTACIONAMENTO AEROPORTO VIRACOPOS"
type input "0,00"
type input "REF. ESTACIONAMENTO AEROPORTO VIRACOPOS"
type input "0,00"
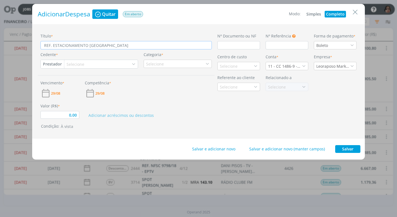
type input "REF. ESTACIONAMENTO AEROPORTO VIRACOPOS D"
type input "0,00"
type input "REF. ESTACIONAMENTO AEROPORTO VIRACOPOS DE"
type input "0,00"
type input "REF. ESTACIONAMENTO AEROPORTO VIRACOPOS DE"
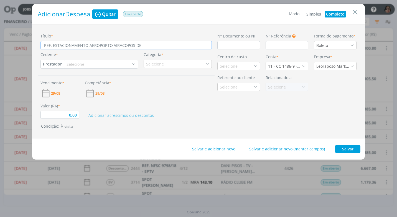
type input "0,00"
type input "REF. ESTACIONAMENTO AEROPORTO VIRACOPOS DE 2"
type input "0,00"
type input "REF. ESTACIONAMENTO AEROPORTO VIRACOPOS DE 25"
type input "0,00"
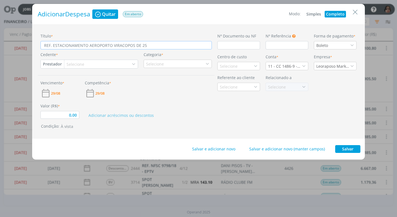
type input "REF. ESTACIONAMENTO AEROPORTO VIRACOPOS DE 25"
type input "0,00"
type input "REF. ESTACIONAMENTO AEROPORTO VIRACOPOS DE 25 A"
type input "0,00"
type input "REF. ESTACIONAMENTO AEROPORTO VIRACOPOS DE 25 A"
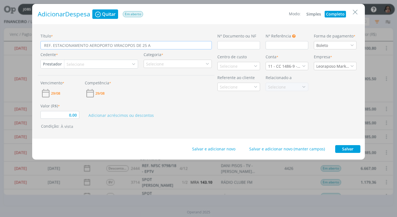
type input "0,00"
type input "REF. ESTACIONAMENTO AEROPORTO VIRACOPOS DE 25 A 2"
type input "0,00"
type input "REF. ESTACIONAMENTO AEROPORTO VIRACOPOS DE 25 A 28"
type input "0,00"
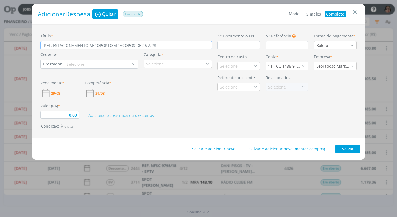
type input "REF. ESTACIONAMENTO AEROPORTO VIRACOPOS DE 25 A 280"
type input "0,00"
type input "REF. ESTACIONAMENTO AEROPORTO VIRACOPOS DE 25 A 280/"
type input "0,00"
type input "REF. ESTACIONAMENTO AEROPORTO VIRACOPOS DE 25 A 280"
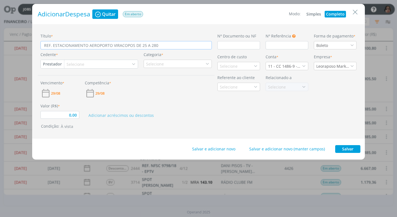
type input "0,00"
type input "REF. ESTACIONAMENTO AEROPORTO VIRACOPOS DE 25 A 28"
type input "0,00"
type input "REF. ESTACIONAMENTO AEROPORTO VIRACOPOS DE 25 A 2"
type input "0,00"
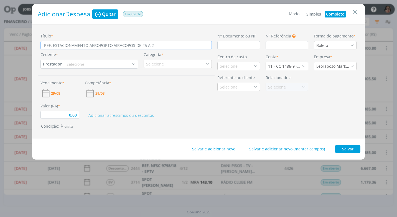
type input "REF. ESTACIONAMENTO AEROPORTO VIRACOPOS DE 25 A 28"
type input "0,00"
type input "REF. ESTACIONAMENTO AEROPORTO VIRACOPOS DE 25 A 28/"
type input "0,00"
type input "REF. ESTACIONAMENTO AEROPORTO VIRACOPOS DE 25 A 28/0"
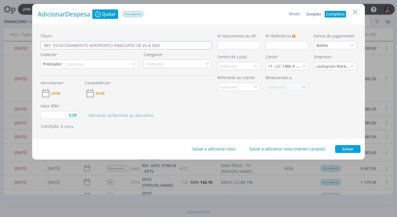
type input "0,00"
type input "REF. ESTACIONAMENTO AEROPORTO VIRACOPOS DE 25 A 28/08"
type input "0,00"
type input "REF. ESTACIONAMENTO AEROPORTO VIRACOPOS DE 25 A 28/08/"
type input "0,00"
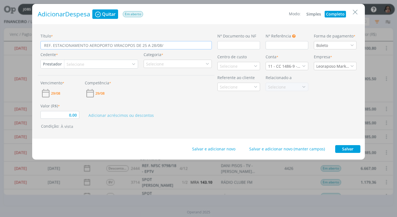
type input "REF. ESTACIONAMENTO AEROPORTO VIRACOPOS DE 25 A 28/08/2"
type input "0,00"
type input "REF. ESTACIONAMENTO AEROPORTO VIRACOPOS DE 25 A 28/08/20"
type input "0,00"
type input "REF. ESTACIONAMENTO AEROPORTO VIRACOPOS DE 25 A 28/08/202"
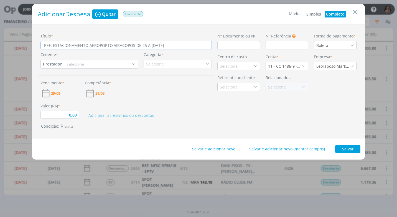
type input "0,00"
type input "REF. ESTACIONAMENTO AEROPORTO VIRACOPOS DE 25 A 28/08/2025"
type input "0,00"
click at [58, 65] on button "Prestador" at bounding box center [52, 64] width 23 height 8
type input "REF. ESTACIONAMENTO AEROPORTO VIRACOPOS DE 25 A 28/08/2025"
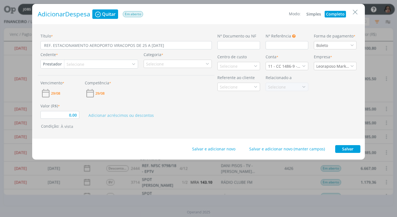
click at [68, 63] on div "Selecione" at bounding box center [75, 64] width 19 height 6
click at [52, 63] on button "Prestador" at bounding box center [52, 64] width 23 height 8
type input "BANDE"
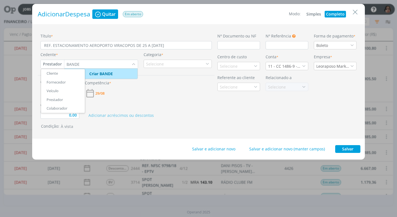
click at [53, 81] on link "Fornecedor" at bounding box center [63, 82] width 44 height 9
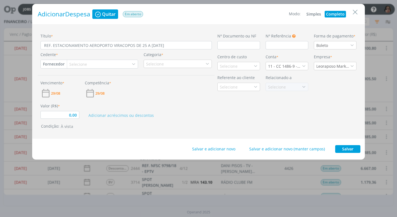
type input "0,00"
click at [74, 64] on div "Selecione" at bounding box center [78, 64] width 19 height 6
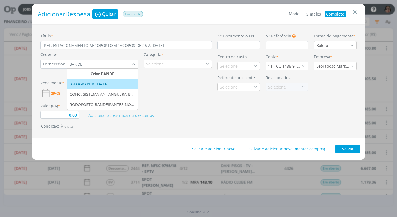
type input "BANDE"
drag, startPoint x: 92, startPoint y: 85, endPoint x: 97, endPoint y: 84, distance: 4.5
click at [92, 84] on div "[GEOGRAPHIC_DATA]" at bounding box center [90, 84] width 40 height 6
type input "0,00"
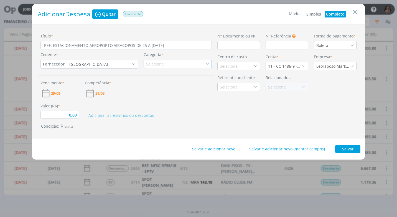
click at [169, 64] on div "Selecione" at bounding box center [177, 64] width 68 height 8
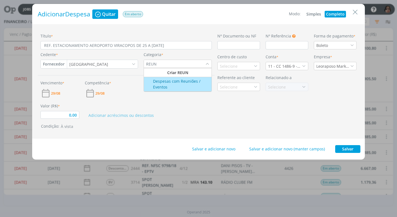
type input "REUN"
click at [199, 80] on div "Despesas com Reuniões / Eventos" at bounding box center [178, 84] width 66 height 12
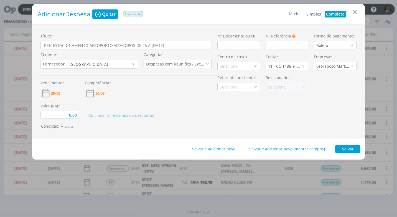
type input "0,00"
click at [239, 64] on div "Selecione" at bounding box center [238, 66] width 43 height 8
type input "FORT"
click at [230, 96] on div "Fortgreen" at bounding box center [229, 96] width 19 height 6
click at [303, 66] on icon "dialog" at bounding box center [304, 66] width 4 height 4
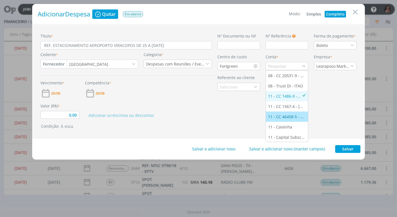
click at [287, 119] on div "11 - CC 46458-5 - [GEOGRAPHIC_DATA]" at bounding box center [287, 117] width 38 height 6
type input "0,00"
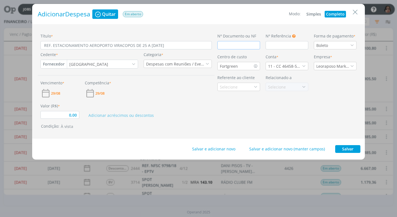
click at [224, 44] on input "dialog" at bounding box center [238, 45] width 43 height 8
type input "C"
type input "0,00"
type input "CU"
type input "0,00"
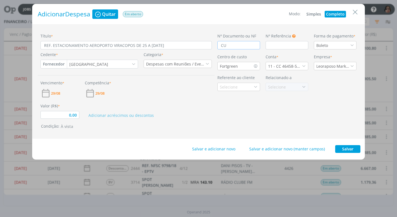
type input "CUP"
type input "0,00"
type input "CUPOM"
type input "0,00"
type input "CUPOM"
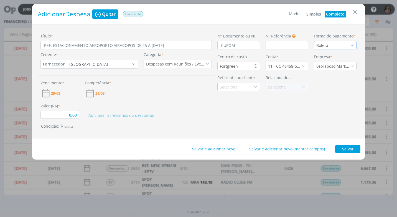
click at [351, 45] on icon "dialog" at bounding box center [352, 45] width 4 height 4
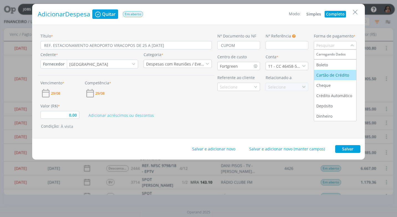
click at [346, 73] on div "Cartão de Crédito" at bounding box center [333, 75] width 34 height 6
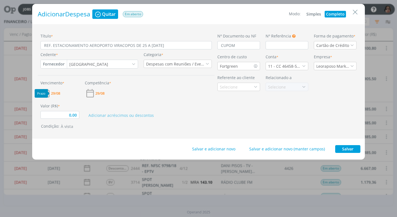
click at [58, 93] on span "29/08" at bounding box center [55, 93] width 9 height 4
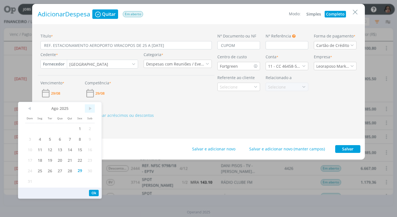
click at [90, 107] on span ">" at bounding box center [90, 108] width 10 height 8
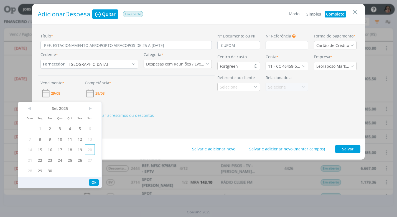
click at [88, 150] on span "20" at bounding box center [90, 149] width 10 height 11
click at [91, 180] on button "Ok" at bounding box center [94, 182] width 10 height 6
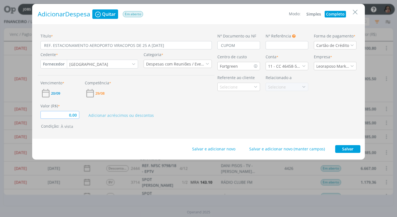
click at [64, 115] on input "0,00" at bounding box center [59, 115] width 39 height 8
type input "89,88"
click at [87, 47] on input "REF. ESTACIONAMENTO AEROPORTO VIRACOPOS DE 25 A 28/08/2025" at bounding box center [125, 45] width 171 height 8
type input "REF. ESTACIONAMENTO AEROPORTO VIRACOPOS DE 25 A 28/08/2025"
type input "89,88"
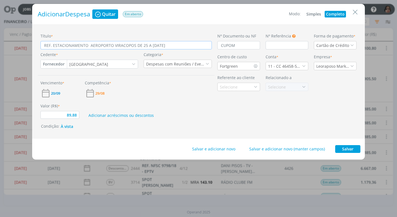
type input "REF. ESTACIONAMENTO G AEROPORTO VIRACOPOS DE 25 A 28/08/2025"
type input "89,88"
type input "REF. ESTACIONAMENTO GO AEROPORTO VIRACOPOS DE 25 A 28/08/2025"
type input "89,88"
type input "REF. ESTACIONAMENTO GOL AEROPORTO VIRACOPOS DE 25 A 28/08/2025"
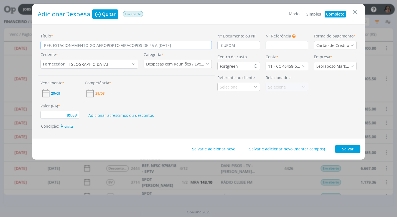
type input "89,88"
type input "REF. ESTACIONAMENTO GOL AEROPORTO VIRACOPOS DE 25 A 28/08/2025"
type input "89,88"
type input "REF. ESTACIONAMENTO GOL E AEROPORTO VIRACOPOS DE 25 A 28/08/2025"
type input "89,88"
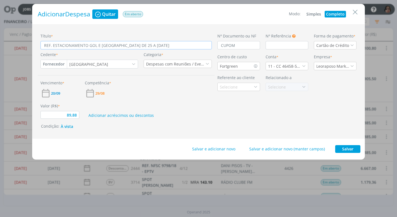
type input "REF. ESTACIONAMENTO GOL EM AEROPORTO VIRACOPOS DE 25 A 28/08/2025"
type input "89,88"
type input "REF. ESTACIONAMENTO GOL EM AEROPORTO VIRACOPOS DE 25 A 28/08/2025"
type input "89,88"
type input "REF. ESTACIONAMENTO GOL EM AEROPORTO VIRACOPOS DE 25 A 28/08/2025"
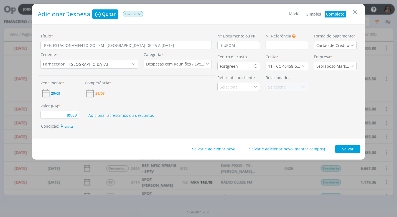
type input "89,88"
type input "REF. ESTACIONAMENTO GOL EM AEROPORTO VIRACOPOS DE 25 A 28/08/2025"
type input "89,88"
type input "REF. ESTACIONAMENTO GOL E AEROPORTO VIRACOPOS DE 25 A 28/08/2025"
type input "89,88"
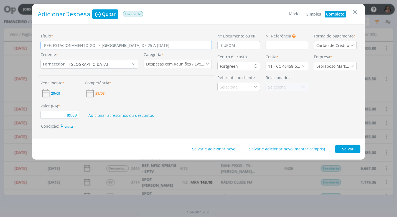
type input "REF. ESTACIONAMENTO GOL AEROPORTO VIRACOPOS DE 25 A 28/08/2025"
type input "89,88"
type input "REF. ESTACIONAMENTO GOL - [GEOGRAPHIC_DATA] DE 25 A [DATE]"
type input "89,88"
type input "REF. ESTACIONAMENTO GOL - AEROPORTO VIRACOPOS DE 25 A 28/08/2025"
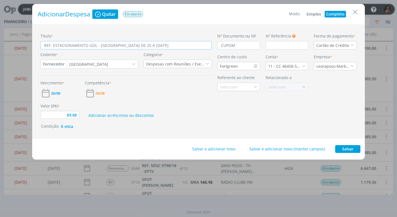
type input "89,88"
type input "REF. ESTACIONAMENTO GOL - AEROPORTO VIRACOPOS DE 25 A 28/08/2025"
click at [353, 147] on button "Salvar" at bounding box center [347, 149] width 25 height 8
type input "89,88"
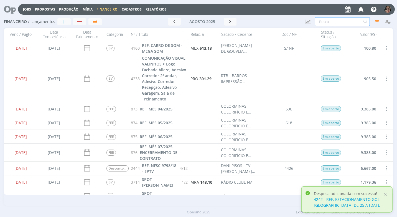
click at [326, 22] on input "text" at bounding box center [341, 21] width 55 height 9
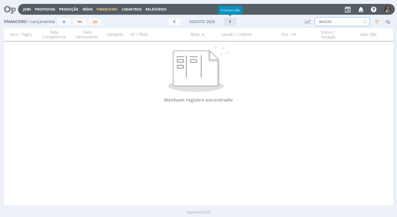
type input "BANDEI"
click at [225, 24] on button "button" at bounding box center [230, 22] width 13 height 8
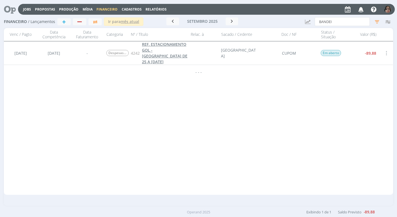
click at [169, 55] on span "REF. ESTACIONAMENTO GOL - [GEOGRAPHIC_DATA] DE 25 A [DATE]" at bounding box center [164, 53] width 45 height 23
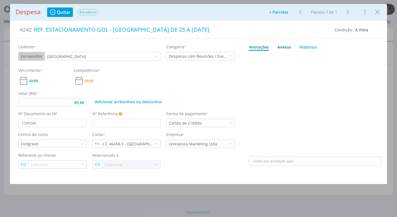
click at [281, 47] on div "Anexos 0" at bounding box center [284, 47] width 14 height 6
type input "89,88"
click at [332, 60] on span "procure em seu computador" at bounding box center [338, 62] width 47 height 5
click at [332, 57] on input "Arraste seus arquivos ou procure em seu computador" at bounding box center [314, 56] width 133 height 2
type input "C:\fakepath\CUPOM BANDEIRA PARK - R$ 89,88 - 25-08-25 - CARTÃO ITAU.pdf"
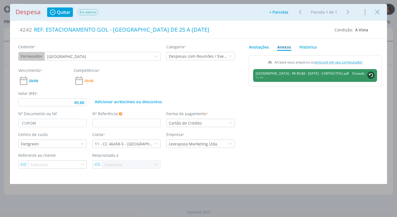
type input "89,88"
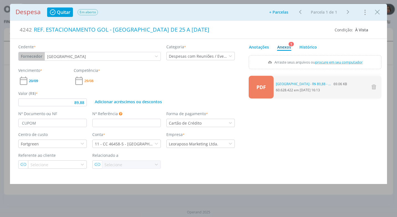
click at [379, 16] on button "Close" at bounding box center [377, 11] width 8 height 9
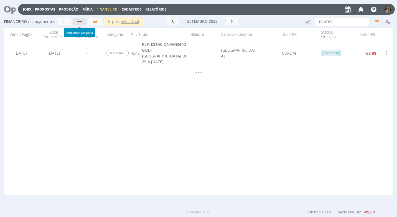
click at [80, 22] on div "button" at bounding box center [79, 21] width 4 height 1
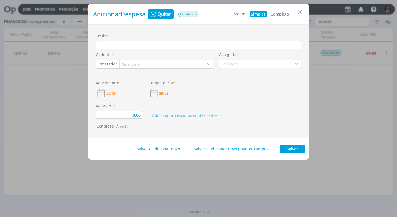
click at [282, 13] on button "Completo" at bounding box center [279, 14] width 21 height 7
type input "0,00"
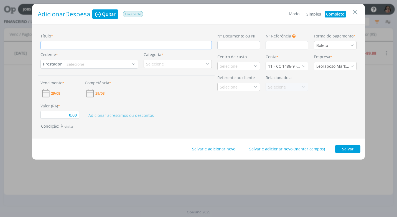
click at [51, 47] on input "Título *" at bounding box center [125, 45] width 171 height 8
type input "R"
type input "0,00"
type input "RE"
type input "0,00"
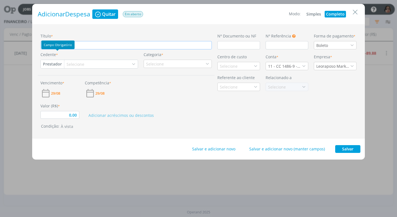
type input "REF"
type input "0,00"
type input "REF."
type input "0,00"
type input "REF."
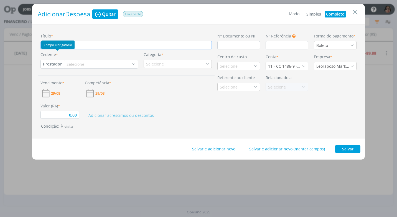
type input "0,00"
click at [78, 47] on input "REF." at bounding box center [125, 45] width 171 height 8
type input "REF."
type input "0,00"
type input "REF. L"
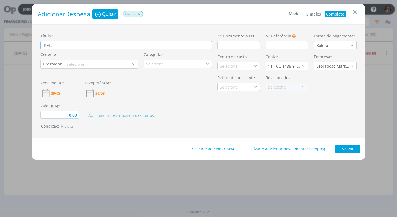
type input "0,00"
type input "REF. LA"
type input "0,00"
type input "REF. LAN"
type input "0,00"
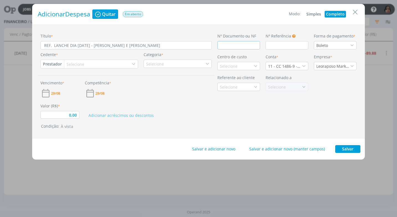
click at [225, 46] on input "dialog" at bounding box center [238, 45] width 43 height 8
click at [353, 44] on icon "dialog" at bounding box center [352, 45] width 4 height 4
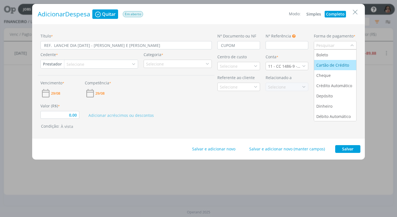
click at [346, 65] on div "Cartão de Crédito" at bounding box center [333, 65] width 34 height 6
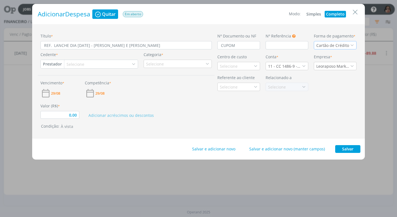
click at [55, 64] on button "Prestador" at bounding box center [52, 64] width 23 height 8
click at [55, 82] on link "Fornecedor" at bounding box center [63, 82] width 44 height 9
click at [74, 63] on div "Selecione" at bounding box center [78, 64] width 19 height 6
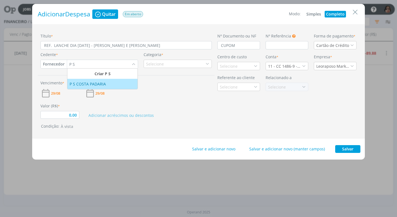
click at [88, 82] on div "P S COSTA PADARIA" at bounding box center [88, 84] width 37 height 6
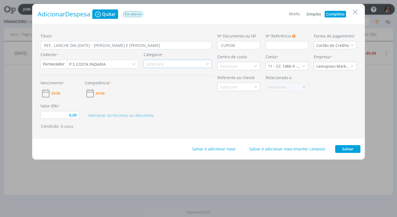
click at [200, 62] on div "Selecione" at bounding box center [177, 64] width 68 height 8
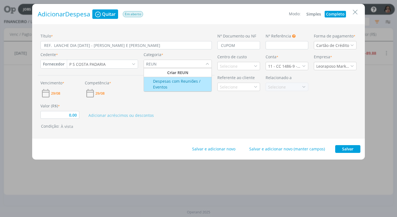
click at [158, 89] on div "Despesas com Reuniões / Eventos" at bounding box center [178, 84] width 66 height 12
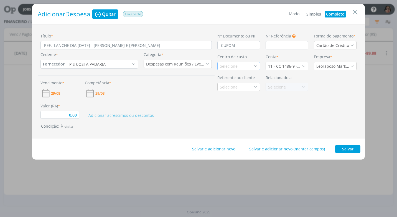
click at [223, 68] on div "Selecione" at bounding box center [229, 66] width 19 height 6
click at [234, 96] on div "Fortgreen" at bounding box center [229, 96] width 19 height 6
click at [304, 64] on div "11 - CC 1486-9 - [GEOGRAPHIC_DATA]" at bounding box center [286, 66] width 43 height 8
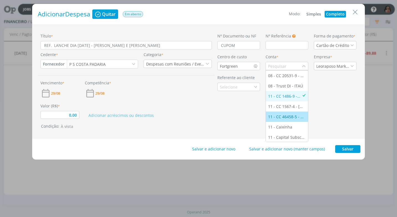
click at [294, 117] on div "11 - CC 46458-5 - [GEOGRAPHIC_DATA]" at bounding box center [287, 117] width 38 height 6
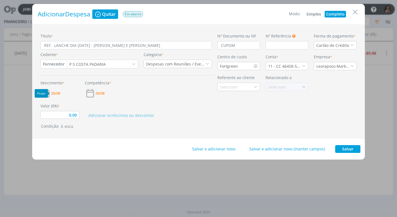
click at [54, 92] on span "29/08" at bounding box center [55, 93] width 9 height 4
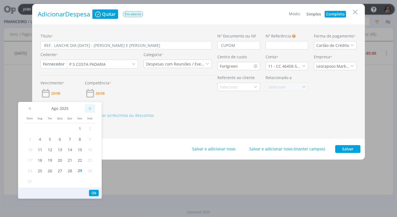
click at [92, 109] on span ">" at bounding box center [90, 108] width 10 height 8
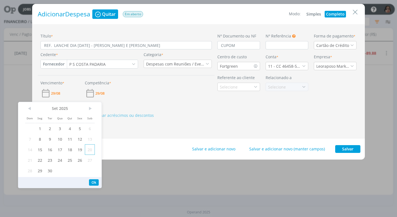
click at [90, 150] on span "20" at bounding box center [90, 149] width 10 height 11
click at [91, 185] on button "Ok" at bounding box center [94, 182] width 10 height 6
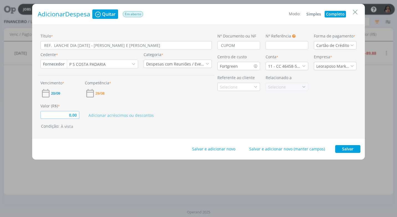
click at [67, 115] on input "0,00" at bounding box center [59, 115] width 39 height 8
click at [352, 149] on button "Salvar" at bounding box center [347, 149] width 25 height 8
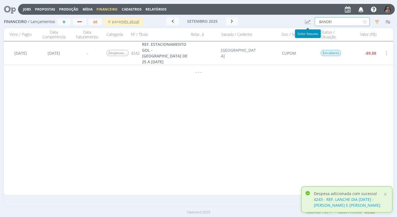
drag, startPoint x: 337, startPoint y: 22, endPoint x: 288, endPoint y: 15, distance: 49.5
click at [289, 16] on div "Financeiro / Lançamentos + Ir para mês atual setembro 2025 < 2025 > Janeiro Fev…" at bounding box center [198, 22] width 389 height 13
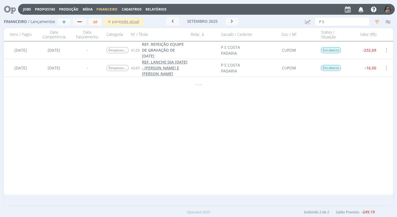
click at [169, 70] on link "REF. LANCHE DIA [DATE] - [PERSON_NAME] E [PERSON_NAME]" at bounding box center [165, 67] width 46 height 17
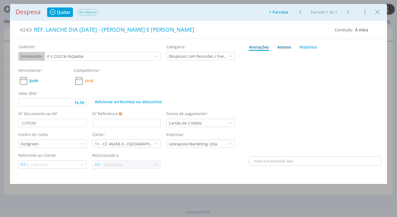
click at [286, 47] on div "Anexos 0" at bounding box center [284, 47] width 14 height 6
click at [338, 60] on span "procure em seu computador" at bounding box center [338, 62] width 47 height 5
click at [338, 57] on input "Arraste seus arquivos ou procure em seu computador" at bounding box center [314, 56] width 133 height 2
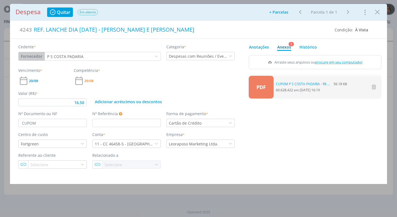
click at [377, 15] on icon "Close" at bounding box center [377, 12] width 8 height 8
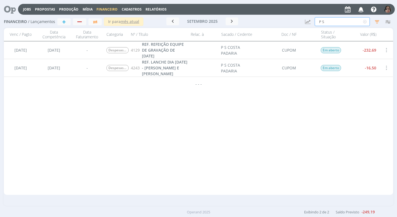
click at [326, 23] on input "P S" at bounding box center [341, 21] width 55 height 9
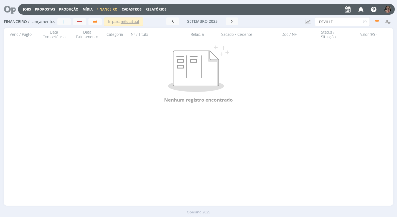
click at [135, 9] on span "Cadastros" at bounding box center [132, 9] width 20 height 5
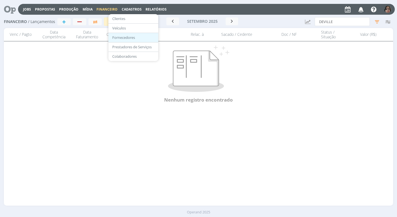
click at [131, 36] on link "Fornecedores" at bounding box center [133, 37] width 47 height 9
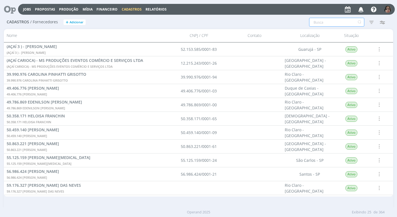
click at [317, 23] on input "text" at bounding box center [336, 22] width 55 height 9
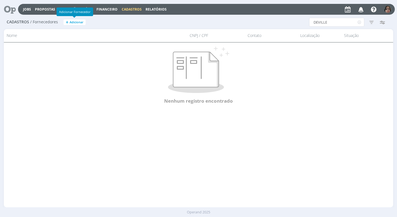
click at [83, 22] on span "Adicionar" at bounding box center [77, 22] width 14 height 4
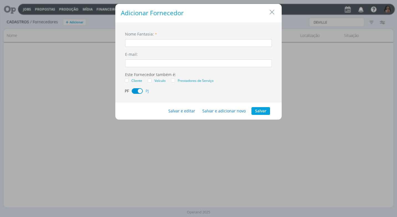
click at [152, 44] on input "dialog" at bounding box center [198, 43] width 147 height 8
click at [165, 42] on input "DEVILLE HOTEISMEMTURISMO LDTA" at bounding box center [198, 43] width 147 height 8
click at [178, 109] on button "Salvar e editar" at bounding box center [181, 111] width 34 height 8
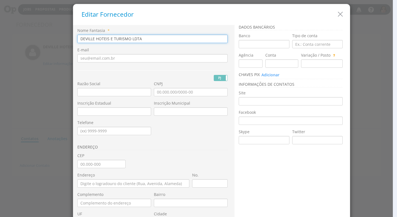
drag, startPoint x: 139, startPoint y: 39, endPoint x: 50, endPoint y: 39, distance: 89.7
click at [50, 39] on div "Editar Fornecedor Nome Fantasia * DEVILLE HOTEIS E TURISMO LDTA E-mail PJ PF RG…" at bounding box center [198, 108] width 397 height 217
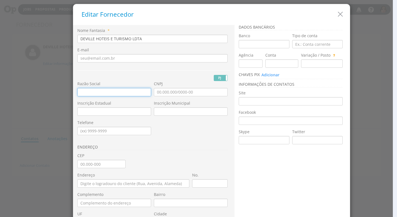
click at [77, 91] on input "text" at bounding box center [114, 92] width 74 height 8
paste input "DEVILLE HOTEIS E TURISMO LDTA"
type input "DEVILLE HOTEIS E TURISMO LDTA"
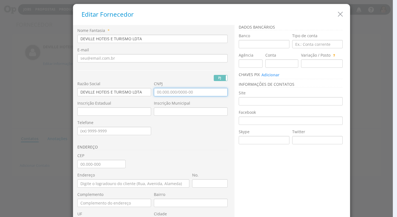
click at [154, 92] on input "CNPJ" at bounding box center [191, 92] width 74 height 8
type input "81.071.623/0008-23"
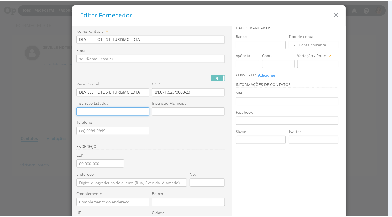
scroll to position [74, 0]
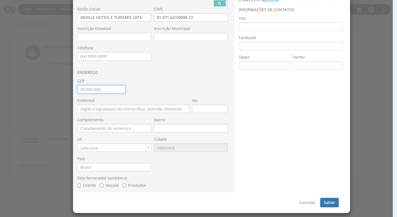
click at [79, 89] on input "CEP" at bounding box center [101, 89] width 48 height 8
type input "87.013-110"
type input "[GEOGRAPHIC_DATA]"
type input "Zona 01"
type input "PR"
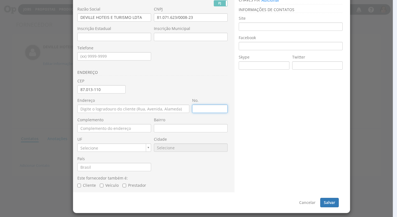
type input "6308"
click at [196, 108] on input "No." at bounding box center [209, 108] width 35 height 8
type input "26"
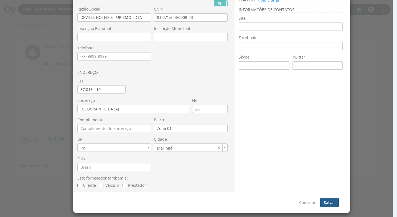
click at [330, 202] on button "Salvar" at bounding box center [329, 201] width 19 height 9
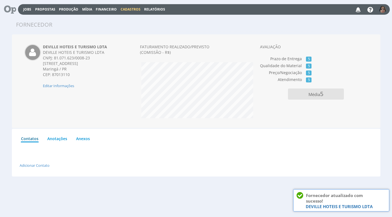
click at [107, 10] on span "Financeiro" at bounding box center [106, 9] width 21 height 5
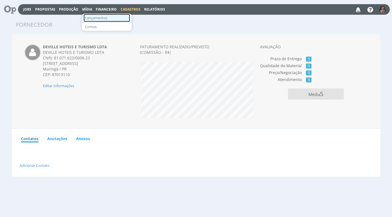
click at [111, 17] on link "Lançamentos" at bounding box center [107, 18] width 47 height 8
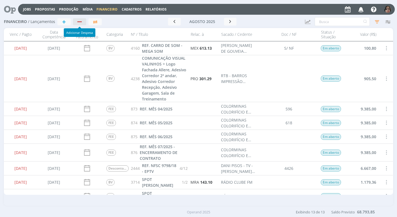
click at [79, 22] on div "button" at bounding box center [79, 22] width 7 height 4
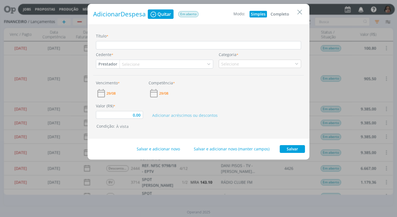
click at [277, 12] on button "Completo" at bounding box center [279, 14] width 21 height 7
type input "0,00"
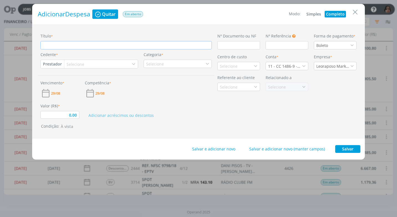
click at [76, 45] on input "Título *" at bounding box center [125, 45] width 171 height 8
type input "R"
type input "0,00"
type input "RE"
type input "0,00"
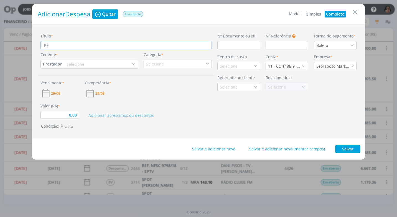
type input "REF"
type input "0,00"
type input "REF."
type input "0,00"
type input "REF."
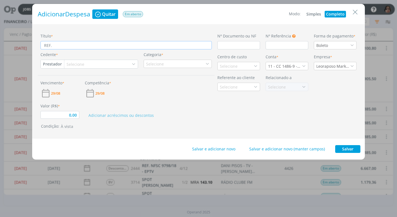
type input "0,00"
type input "REF. L"
type input "0,00"
type input "REF. LA"
type input "0,00"
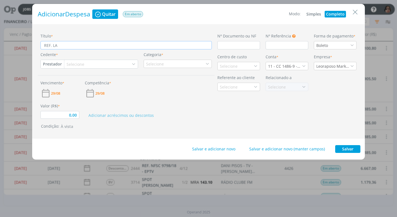
type input "REF. LAN"
type input "0,00"
type input "REF. LANC"
type input "0,00"
type input "REF. LANCJ"
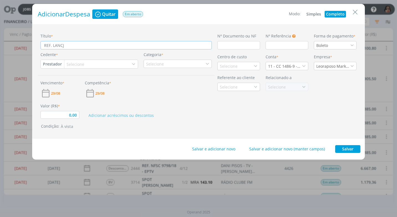
type input "0,00"
type input "REF. LANCJE"
type input "0,00"
type input "REF. LANCJ"
type input "0,00"
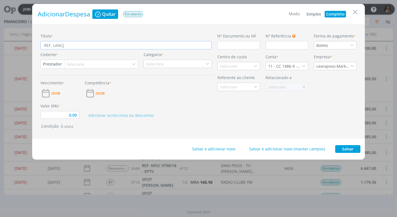
type input "REF. LANC"
type input "0,00"
type input "REF. [GEOGRAPHIC_DATA]"
type input "0,00"
type input "REF. [GEOGRAPHIC_DATA]"
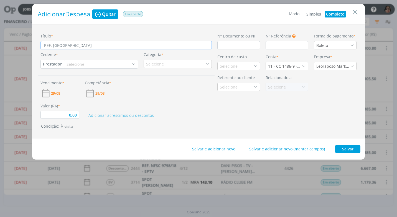
type input "0,00"
type input "REF. [GEOGRAPHIC_DATA]"
type input "0,00"
type input "REF. LANCHE D"
type input "0,00"
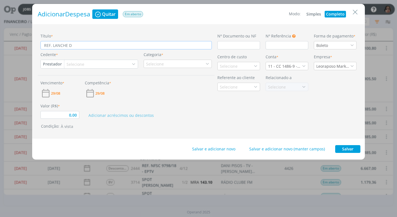
type input "REF. LANCHE DI"
type input "0,00"
type input "REF. LANCHE DIA"
type input "0,00"
type input "REF. LANCHE DIA"
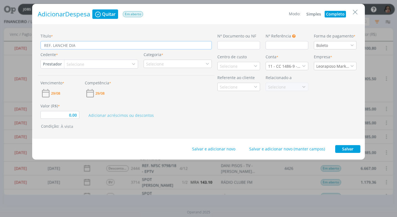
type input "0,00"
type input "REF. LANCHE DIA 2"
type input "0,00"
type input "REF. LANCHE DIA 28"
type input "0,00"
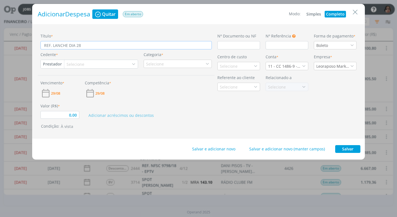
type input "REF. LANCHE DIA 28/"
type input "0,00"
type input "REF. LANCHE DIA 28/0"
type input "0,00"
type input "REF. LANCHE DIA 28/08"
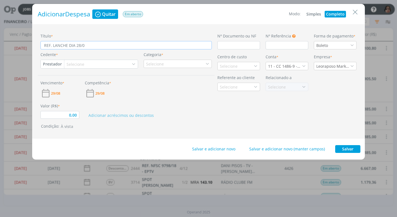
type input "0,00"
type input "REF. LANCHE DIA 28/08/"
type input "0,00"
type input "REF. LANCHE DIA [DATE]"
type input "0,00"
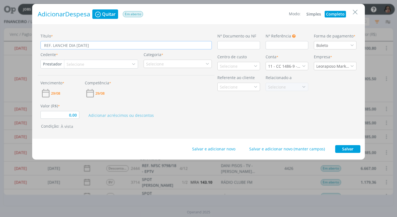
type input "REF. LANCHE DIA [DATE]"
type input "0,00"
type input "REF. LANCHE DIA 28/08/202"
type input "0,00"
type input "REF. LANCHE DIA [DATE]"
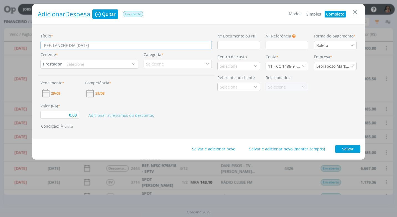
type input "0,00"
type input "REF. LANCHE DIA [DATE]"
type input "0,00"
type input "REF. LANCHE DIA [DATE] -"
type input "0,00"
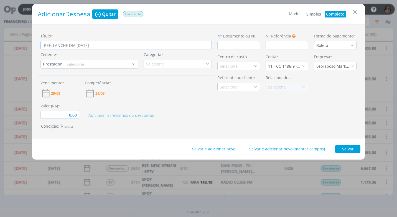
type input "REF. LANCHE DIA [DATE] -"
type input "0,00"
type input "REF. LANCHE DIA [DATE] - I"
type input "0,00"
type input "REF. LANCHE DIA [DATE] - IN"
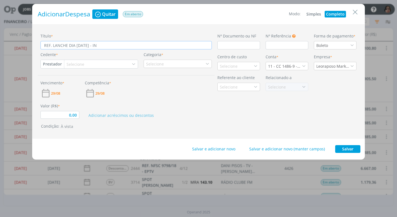
type input "0,00"
type input "REF. LANCHE DIA [DATE] - ING"
type input "0,00"
type input "REF. LANCHE DIA [DATE] - INGR"
type input "0,00"
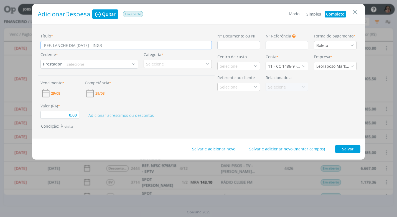
type input "REF. LANCHE DIA [DATE] - INGRI"
type input "0,00"
type input "REF. LANCHE DIA [DATE] - [PERSON_NAME]"
type input "0,00"
type input "REF. LANCHE DIA [DATE] - [PERSON_NAME]"
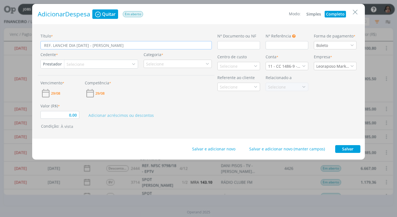
type input "0,00"
type input "REF. LANCHE DIA 28/08/2025 - INGRID E"
type input "0,00"
type input "REF. LANCHE DIA 28/08/2025 - INGRID E"
type input "0,00"
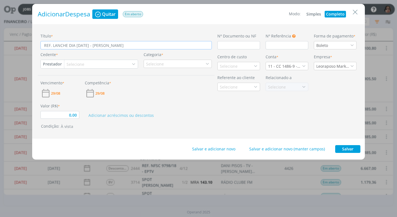
type input "REF. LANCHE DIA 28/08/2025 - INGRID E J"
type input "0,00"
type input "REF. LANCHE DIA 28/08/2025 - INGRID E JA"
type input "0,00"
type input "REF. LANCHE DIA 28/08/2025 - INGRID E JAN"
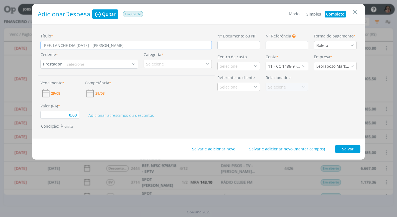
type input "0,00"
type input "REF. LANCHE DIA 28/08/2025 - INGRID E JANA"
type input "0,00"
type input "REF. LANCHE DIA 28/08/2025 - INGRID E JAN"
type input "0,00"
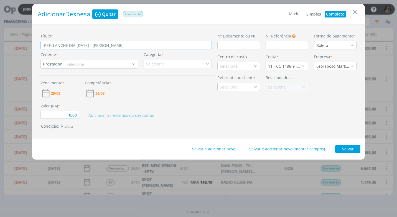
type input "REF. LANCHE DIA 28/08/2025 - INGRID E JA"
type input "0,00"
type input "REF. LANCHE DIA 28/08/2025 - INGRID E J"
type input "0,00"
type input "REF. LANCHE DIA 28/08/2025 - INGRID E"
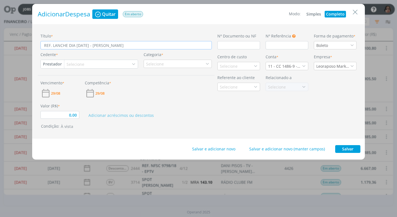
type input "0,00"
type input "REF. LANCHE DIA 28/08/2025 - INGRID E"
type input "0,00"
type input "REF. LANCHE DIA 28/08/2025 - INGRID"
type input "0,00"
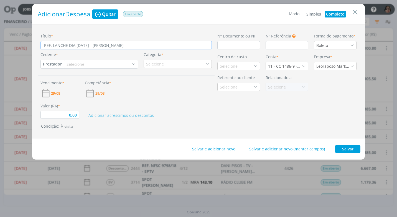
type input "REF. LANCHE DIA 28/08/2025 - INGRID"
type input "0,00"
type input "REF. LANCHE DIA 28/08/2025 - INGRI"
type input "0,00"
type input "REF. LANCHE DIA 28/08/2025 - INGR"
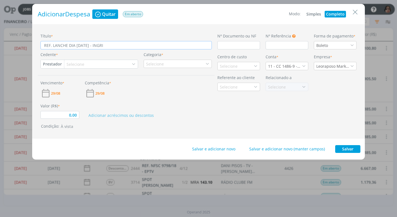
type input "0,00"
type input "REF. LANCHE DIA 28/08/2025 - ING"
type input "0,00"
type input "REF. LANCHE DIA 28/08/2025 - IN"
type input "0,00"
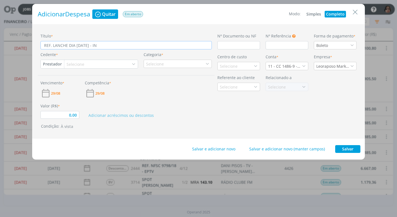
type input "REF. LANCHE DIA 28/08/2025 - I"
type input "0,00"
type input "REF. LANCHE DIA 28/08/2025 -"
type input "0,00"
type input "REF. LANCHE DIA 28/08/2025 - J"
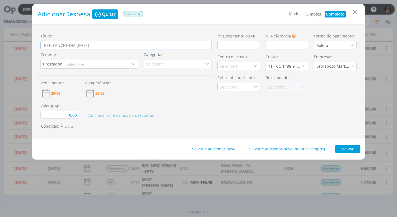
type input "0,00"
type input "REF. LANCHE DIA 28/08/2025 - JA"
type input "0,00"
type input "REF. LANCHE DIA 28/08/2025 - JAN"
type input "0,00"
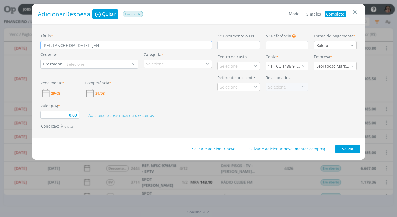
type input "REF. LANCHE DIA 28/08/2025 - JANA"
type input "0,00"
type input "REF. LANCHE DIA 28/08/2025 - JANAI"
type input "0,00"
type input "REF. LANCHE DIA 28/08/2025 - JANAIN"
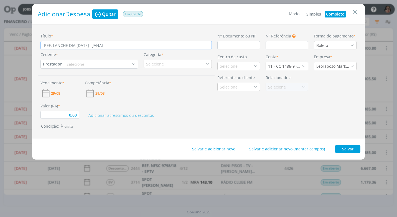
type input "0,00"
type input "REF. LANCHE DIA 28/08/2025 - JANAINA"
type input "0,00"
type input "REF. LANCHE DIA 28/08/2025 - JANAINA"
type input "0,00"
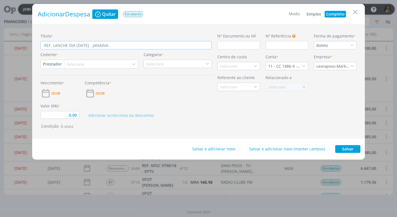
type input "REF. LANCHE DIA 28/08/2025 - JANAINA E"
type input "0,00"
type input "REF. LANCHE DIA 28/08/2025 - JANAINA E"
type input "0,00"
type input "REF. LANCHE DIA 28/08/2025 - JANAINA E I"
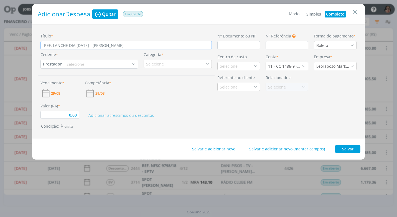
type input "0,00"
type input "REF. LANCHE DIA 28/08/2025 - JANAINA E IN"
type input "0,00"
type input "REF. LANCHE DIA 28/08/2025 - JANAINA E ING"
type input "0,00"
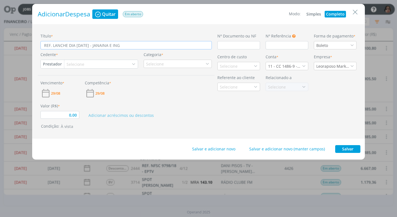
type input "REF. LANCHE DIA 28/08/2025 - JANAINA E INGR"
type input "0,00"
type input "REF. LANCHE DIA 28/08/2025 - JANAINA E INGRI"
type input "0,00"
type input "REF. LANCHE DIA [DATE] - [PERSON_NAME] E [PERSON_NAME]"
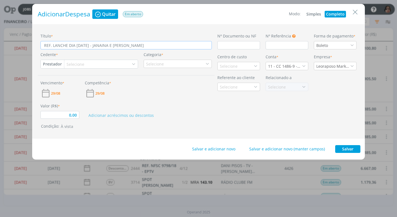
type input "0,00"
type input "REF. LANCHE DIA [DATE] - [PERSON_NAME] E [PERSON_NAME]"
click at [222, 46] on input "dialog" at bounding box center [238, 45] width 43 height 8
type input "0,00"
type input "CU"
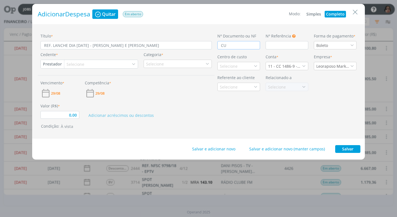
type input "0,00"
type input "CUPO"
type input "0,00"
type input "CUPOM"
click at [353, 47] on icon "dialog" at bounding box center [352, 45] width 4 height 4
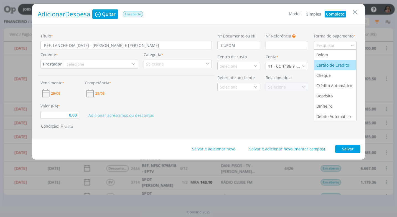
click at [348, 65] on div "Cartão de Crédito" at bounding box center [333, 65] width 34 height 6
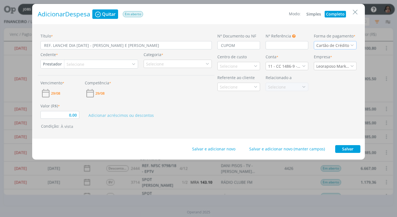
click at [58, 65] on button "Prestador" at bounding box center [52, 64] width 23 height 8
click at [66, 81] on link "Fornecedor" at bounding box center [63, 82] width 44 height 9
type input "0,00"
click at [74, 63] on div "Selecione" at bounding box center [78, 64] width 19 height 6
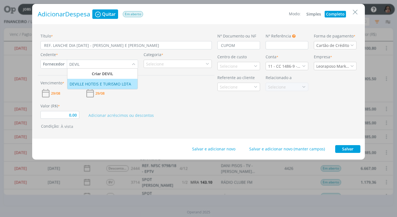
type input "DEVIL"
click at [87, 82] on div "DEVILLE HOTEIS E TURISMO LDTA" at bounding box center [101, 84] width 63 height 6
type input "0,00"
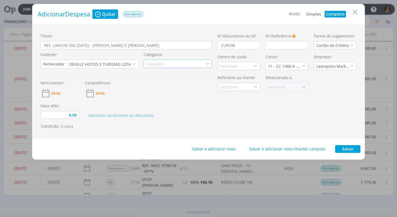
click at [169, 65] on div "Selecione" at bounding box center [177, 64] width 68 height 8
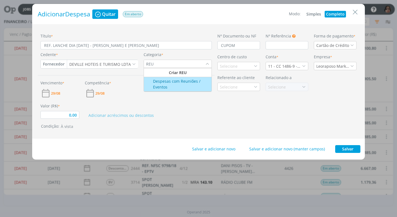
type input "REU"
click at [167, 79] on div "Despesas com Reuniões / Eventos" at bounding box center [178, 84] width 66 height 12
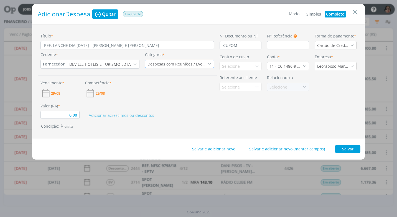
type input "0,00"
click at [223, 66] on div "Selecione" at bounding box center [231, 66] width 19 height 6
type input "FORT"
click at [233, 95] on div "Fortgreen" at bounding box center [231, 96] width 19 height 6
click at [304, 64] on icon "dialog" at bounding box center [304, 66] width 4 height 4
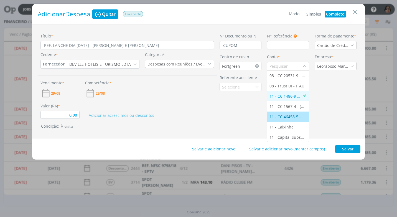
click at [293, 113] on li "11 - CC 46458-5 - [GEOGRAPHIC_DATA]" at bounding box center [287, 116] width 41 height 10
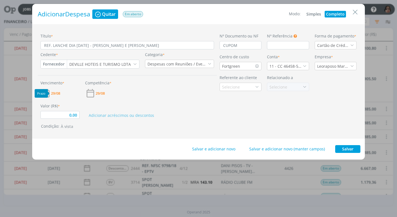
click at [56, 94] on span "29/08" at bounding box center [55, 93] width 9 height 4
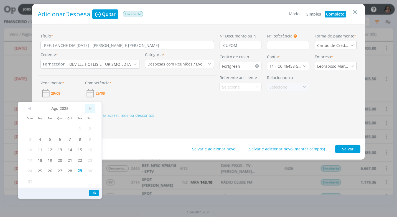
click at [92, 107] on span ">" at bounding box center [90, 108] width 10 height 8
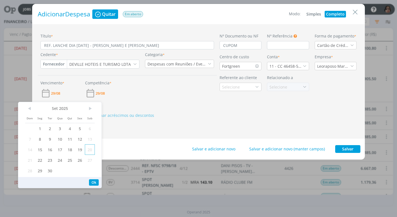
click at [91, 150] on span "20" at bounding box center [90, 149] width 10 height 11
drag, startPoint x: 94, startPoint y: 181, endPoint x: 92, endPoint y: 169, distance: 11.8
click at [94, 181] on button "Ok" at bounding box center [94, 182] width 10 height 6
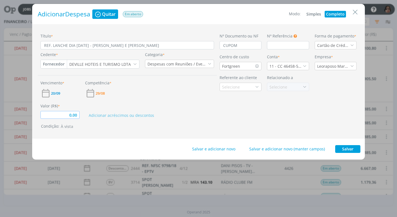
click at [68, 114] on input "0,00" at bounding box center [59, 115] width 39 height 8
click at [143, 101] on div "Valor (R$) * 16,50 Adicionar acréscimos ou descontos" at bounding box center [127, 108] width 179 height 20
click at [352, 145] on div "Salvar e adicionar novo Salvar e adicionar novo (manter campos) Salvar" at bounding box center [198, 148] width 332 height 21
click at [352, 150] on button "Salvar" at bounding box center [347, 149] width 25 height 8
type input "16,50"
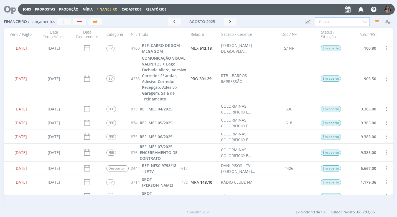
click at [325, 24] on input "text" at bounding box center [341, 21] width 55 height 9
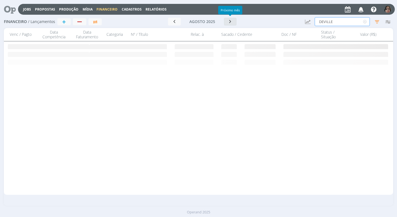
type input "DEVILLE"
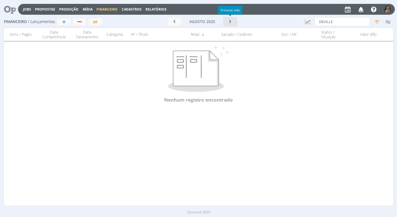
click at [228, 22] on icon "button" at bounding box center [230, 21] width 6 height 5
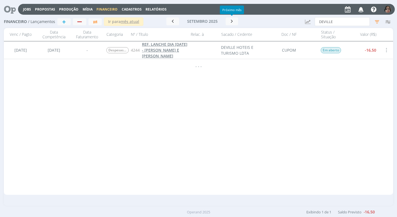
click at [157, 49] on span "REF. LANCHE DIA [DATE] - [PERSON_NAME] E [PERSON_NAME]" at bounding box center [164, 50] width 45 height 17
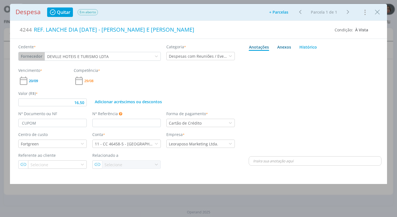
click at [282, 45] on div "Anexos 0" at bounding box center [284, 47] width 14 height 6
type input "16,50"
click at [331, 62] on span "procure em seu computador" at bounding box center [338, 62] width 47 height 5
click at [331, 57] on input "Arraste seus arquivos ou procure em seu computador" at bounding box center [314, 56] width 133 height 2
type input "C:\fakepath\CUPOM DEVILLE - R$ 16,50 - 28-08-25 - CARTÃO ITAU.pdf"
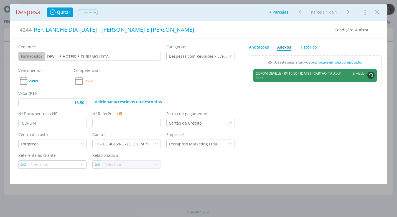
type input "16,50"
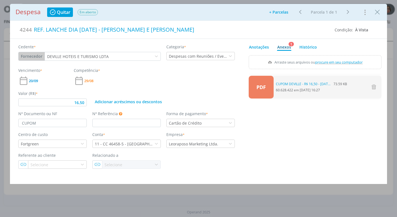
drag, startPoint x: 380, startPoint y: 13, endPoint x: 335, endPoint y: 61, distance: 66.2
click at [380, 13] on icon "Close" at bounding box center [377, 12] width 8 height 8
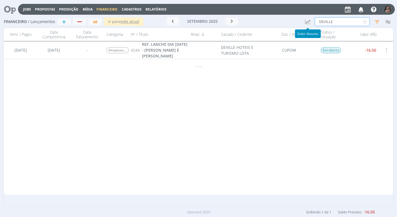
drag, startPoint x: 335, startPoint y: 22, endPoint x: 278, endPoint y: 20, distance: 57.4
click at [284, 21] on div "Financeiro / Lançamentos + Ir para mês atual setembro 2025 < 2025 > Janeiro Fev…" at bounding box center [198, 22] width 389 height 13
type input "O"
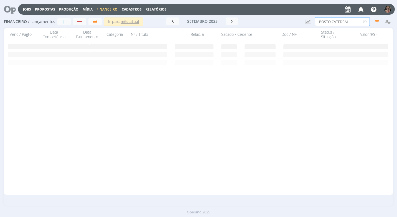
type input "POSTO CATEDRAL"
click at [128, 10] on span "Cadastros" at bounding box center [132, 9] width 20 height 5
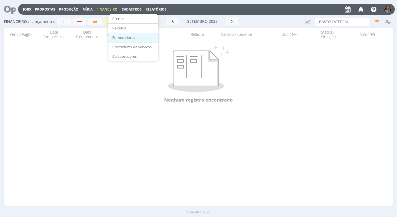
click at [132, 37] on link "Fornecedores" at bounding box center [133, 37] width 47 height 9
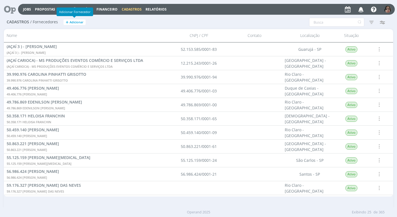
click at [71, 22] on span "Adicionar" at bounding box center [77, 22] width 14 height 4
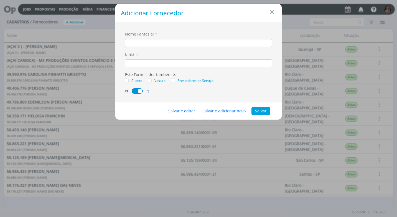
click at [146, 39] on input "dialog" at bounding box center [198, 43] width 147 height 8
type input "POSTO CATEDRAL"
click at [191, 112] on button "Salvar e editar" at bounding box center [181, 111] width 34 height 8
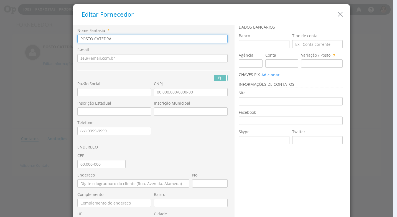
click at [118, 39] on input "POSTO CATEDRAL" at bounding box center [152, 39] width 150 height 8
drag, startPoint x: 125, startPoint y: 38, endPoint x: 42, endPoint y: 35, distance: 83.1
click at [42, 35] on div "Editar Fornecedor Nome Fantasia * POSTO CATEDRAL LTDA E-mail PJ PF" at bounding box center [198, 108] width 397 height 217
type input "POSTO CATEDRAL LTDA"
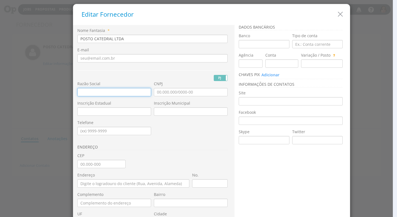
click at [79, 91] on input "text" at bounding box center [114, 92] width 74 height 8
paste input "POSTO CATEDRAL LTDA"
type input "POSTO CATEDRAL LTDA"
click at [132, 140] on div "ENDEREÇO" at bounding box center [153, 146] width 153 height 14
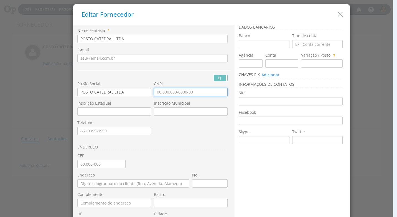
click at [158, 94] on input "CNPJ" at bounding box center [191, 92] width 74 height 8
type input "05.379.113/0001-63"
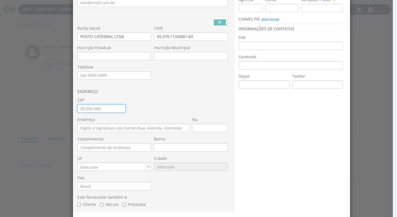
click at [77, 112] on input "CEP" at bounding box center [101, 108] width 48 height 8
type input "87.010-000"
type input "[GEOGRAPHIC_DATA]"
type input "Zona 02"
type input "PR"
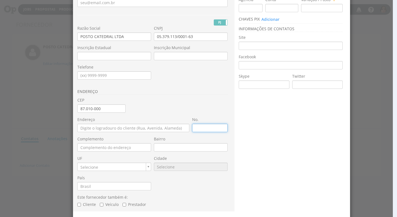
type input "6308"
click at [200, 128] on input "No." at bounding box center [209, 128] width 35 height 8
type input "7"
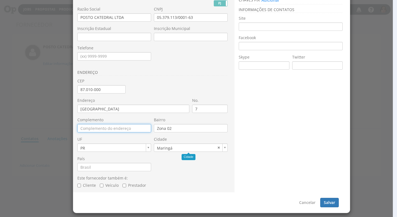
scroll to position [19, 0]
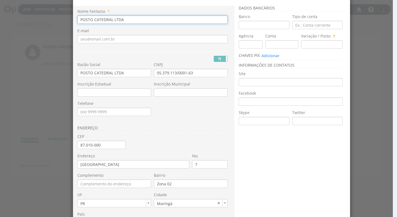
click at [122, 19] on input "POSTO CATEDRAL LTDA" at bounding box center [152, 20] width 150 height 8
type input "POSTO CATEDRAL"
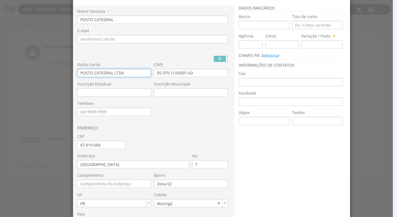
click at [123, 74] on input "POSTO CATEDRAL LTDA" at bounding box center [114, 73] width 74 height 8
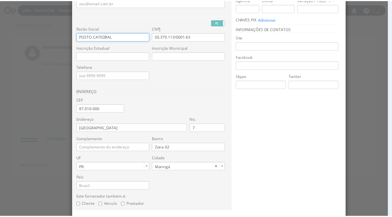
scroll to position [74, 0]
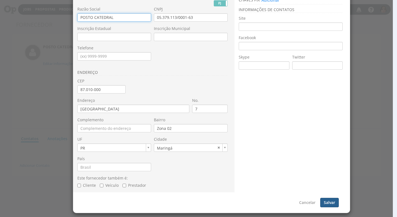
type input "POSTO CATEDRAL"
click at [330, 200] on button "Salvar" at bounding box center [329, 201] width 19 height 9
type input "POSTO CATEDRAL"
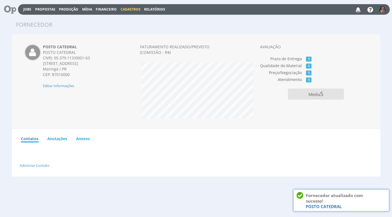
click at [107, 8] on span "Financeiro" at bounding box center [106, 9] width 21 height 5
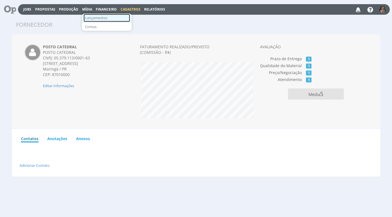
click at [114, 20] on link "Lançamentos" at bounding box center [107, 18] width 47 height 8
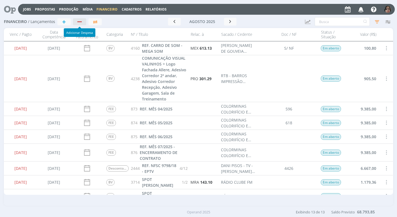
click at [77, 21] on div "button" at bounding box center [79, 21] width 4 height 1
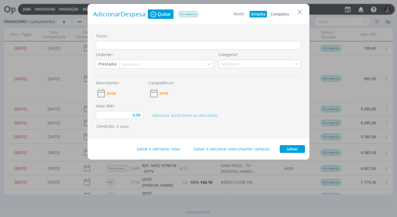
click at [281, 12] on button "Completo" at bounding box center [279, 14] width 21 height 7
type input "0,00"
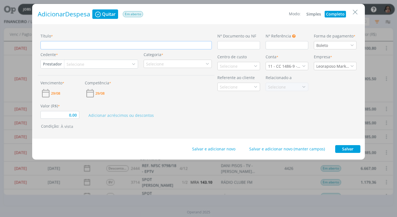
click at [82, 45] on input "Título *" at bounding box center [125, 45] width 171 height 8
type input "R"
type input "0,00"
type input "RE"
type input "0,00"
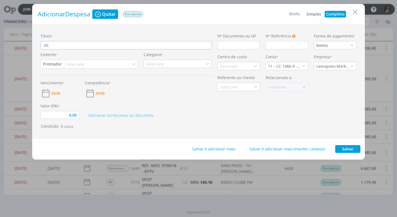
type input "REF"
type input "0,00"
type input "REF."
type input "0,00"
type input "REF."
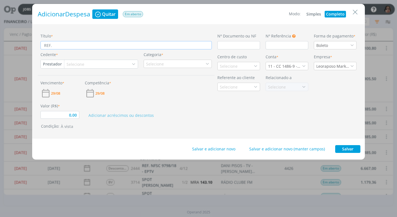
type input "0,00"
type input "REF. C"
type input "0,00"
type input "REF. CO"
type input "0,00"
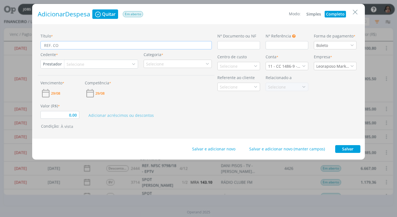
type input "REF. COM"
type input "0,00"
type input "REF. COMB"
type input "0,00"
type input "REF. COMBU"
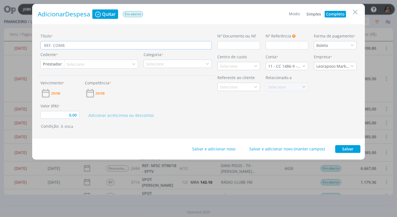
type input "0,00"
type input "REF. COMBUS"
type input "0,00"
type input "REF. COMBUST"
type input "0,00"
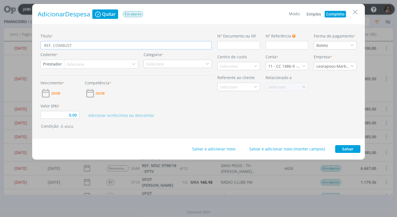
type input "REF. COMBUSTÍ"
type input "0,00"
type input "REF. COMBUSTÍV"
type input "0,00"
type input "REF. COMBUSTÍVE"
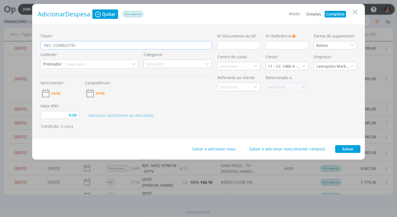
type input "0,00"
type input "REF. COMBUSTÍVEL"
type input "0,00"
type input "REF. COMBUSTÍVEL"
type input "0,00"
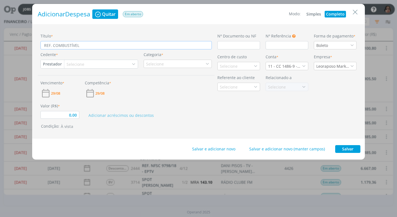
type input "REF. COMBUSTÍVEL P"
type input "0,00"
type input "REF. COMBUSTÍVEL PA"
type input "0,00"
type input "REF. COMBUSTÍVEL PAR"
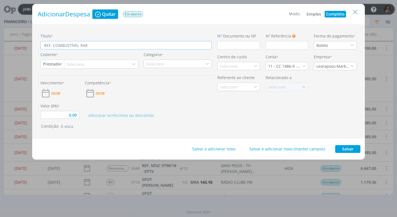
type input "0,00"
type input "REF. COMBUSTÍVEL PARA"
type input "0,00"
type input "REF. COMBUSTÍVEL PARA"
type input "0,00"
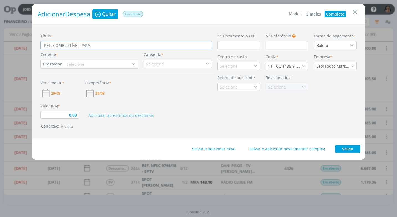
type input "REF. COMBUSTÍVEL PARA A"
type input "0,00"
type input "REF. COMBUSTÍVEL PARA AB"
type input "0,00"
type input "REF. COMBUSTÍVEL PARA ABA"
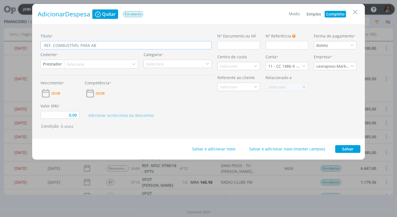
type input "0,00"
type input "REF. COMBUSTÍVEL PARA ABAS"
type input "0,00"
type input "REF. COMBUSTÍVEL PARA ABAST"
type input "0,00"
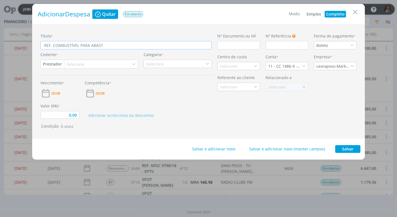
type input "REF. COMBUSTÍVEL PARA ABASTE"
type input "0,00"
type input "REF. COMBUSTÍVEL PARA ABASTEC"
type input "0,00"
type input "REF. COMBUSTÍVEL PARA ABASTECI"
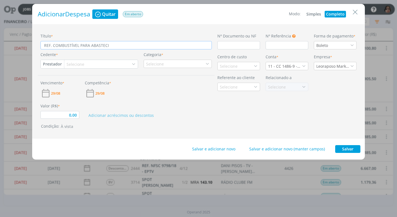
type input "0,00"
type input "REF. COMBUSTÍVEL PARA ABASTECIM"
type input "0,00"
type input "REF. COMBUSTÍVEL PARA ABASTECIME"
type input "0,00"
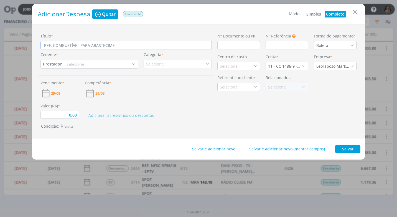
type input "REF. COMBUSTÍVEL PARA ABASTECIMET"
type input "0,00"
type input "REF. COMBUSTÍVEL PARA ABASTECIMETO"
type input "0,00"
type input "REF. COMBUSTÍVEL PARA ABASTECIMETO"
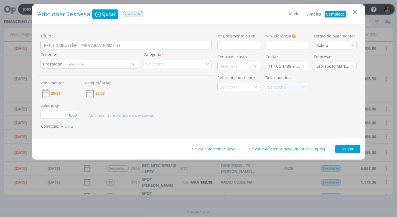
type input "0,00"
type input "REF. COMBUSTÍVEL PARA ABASTECIMETO C"
type input "0,00"
type input "REF. COMBUSTÍVEL PARA ABASTECIMETO CA"
type input "0,00"
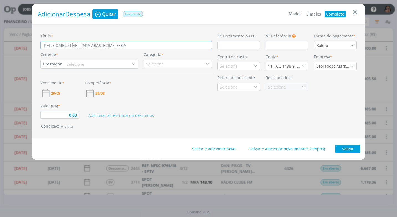
type input "REF. COMBUSTÍVEL PARA ABASTECIMETO CAR"
type input "0,00"
type input "REF. COMBUSTÍVEL PARA ABASTECIMETO CARR"
type input "0,00"
type input "REF. COMBUSTÍVEL PARA ABASTECIMETO CARRO"
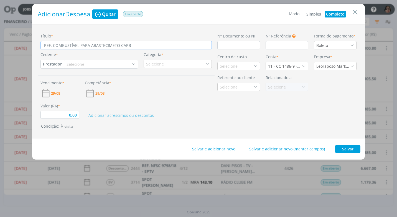
type input "0,00"
type input "REF. COMBUSTÍVEL PARA ABASTECIMETO CARRO"
type input "0,00"
type input "REF. COMBUSTÍVEL PARA ABASTECIMETO CARRO A"
type input "0,00"
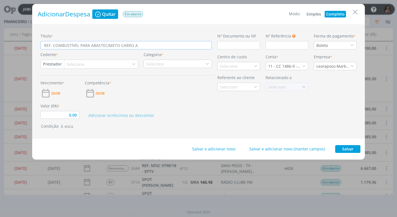
type input "REF. COMBUSTÍVEL PARA ABASTECIMETO CARRO AL"
type input "0,00"
type input "REF. COMBUSTÍVEL PARA ABASTECIMETO CARRO ALU"
type input "0,00"
type input "REF. COMBUSTÍVEL PARA ABASTECIMETO CARRO ALUG"
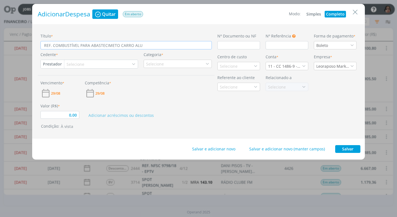
type input "0,00"
type input "REF. COMBUSTÍVEL PARA ABASTECIMETO CARRO ALUGA"
type input "0,00"
type input "REF. COMBUSTÍVEL PARA ABASTECIMETO CARRO ALUGAD"
type input "0,00"
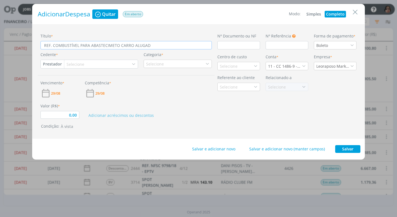
type input "REF. COMBUSTÍVEL PARA ABASTECIMETO CARRO ALUGADO"
type input "0,00"
click at [57, 61] on button "Prestador" at bounding box center [52, 64] width 23 height 8
type input "REF. COMBUSTÍVEL PARA ABASTECIMETO CARRO ALUGADO"
drag, startPoint x: 67, startPoint y: 81, endPoint x: 69, endPoint y: 79, distance: 2.9
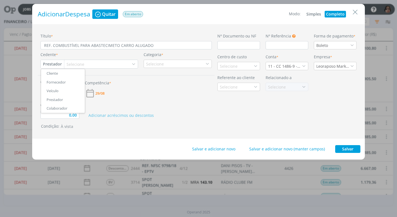
click at [67, 81] on link "Fornecedor" at bounding box center [63, 82] width 44 height 9
type input "0,00"
click at [75, 63] on div "Selecione" at bounding box center [78, 64] width 19 height 6
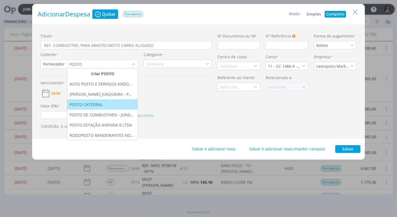
type input "POSTO"
click at [86, 100] on li "POSTO CATEDRAL" at bounding box center [102, 104] width 70 height 10
type input "0,00"
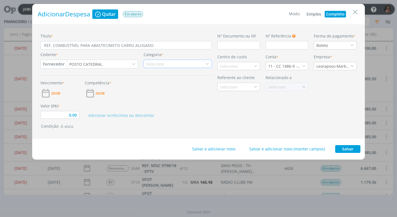
click at [209, 64] on icon "dialog" at bounding box center [207, 64] width 4 height 4
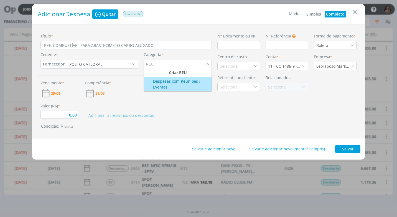
type input "REU"
click at [178, 79] on div "Despesas com Reuniões / Eventos" at bounding box center [178, 84] width 66 height 12
type input "0,00"
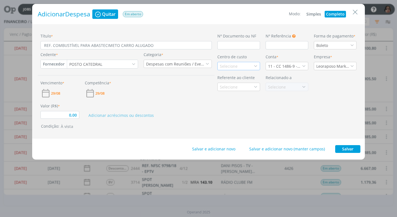
click at [224, 64] on div "Selecione" at bounding box center [229, 66] width 19 height 6
type input "FORT"
click at [232, 95] on div "Fortgreen" at bounding box center [229, 96] width 19 height 6
type input "0,00"
click at [226, 44] on input "dialog" at bounding box center [238, 45] width 43 height 8
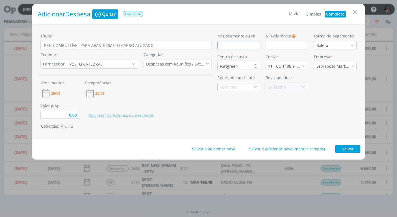
type input "C"
type input "0,00"
type input "CU"
type input "0,00"
type input "CUPO"
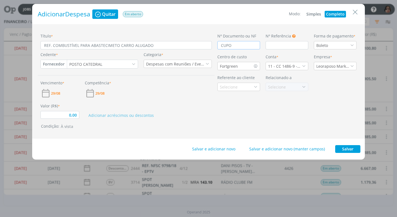
type input "0,00"
type input "CUPOM"
type input "0,00"
type input "CUPOM"
click at [354, 45] on div "Boleto" at bounding box center [334, 45] width 43 height 8
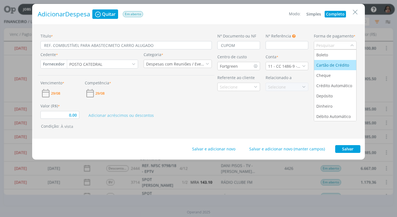
click at [344, 66] on div "Cartão de Crédito" at bounding box center [333, 65] width 34 height 6
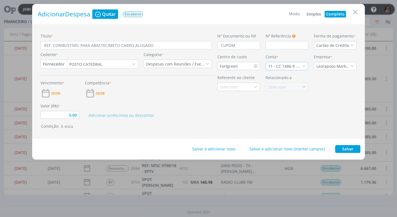
click at [304, 66] on icon "dialog" at bounding box center [304, 66] width 4 height 4
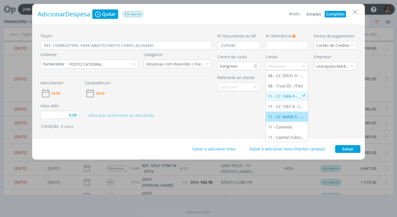
click at [294, 114] on div "11 - CC 46458-5 - [GEOGRAPHIC_DATA]" at bounding box center [287, 117] width 38 height 6
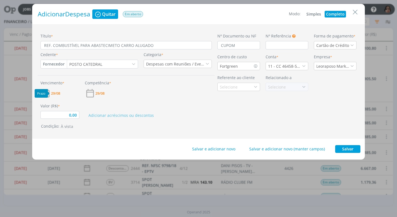
click at [60, 92] on span "29/08" at bounding box center [55, 93] width 9 height 4
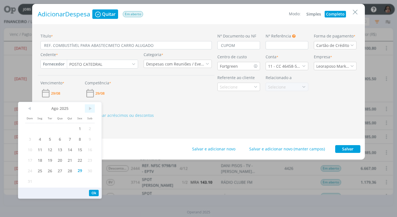
click at [90, 109] on span ">" at bounding box center [90, 108] width 10 height 8
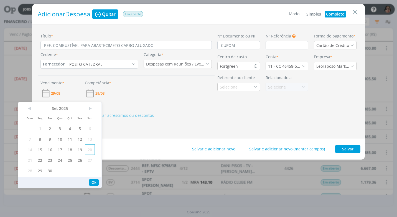
click at [90, 149] on span "20" at bounding box center [90, 149] width 10 height 11
type input "0,00"
click at [94, 183] on button "Ok" at bounding box center [94, 182] width 10 height 6
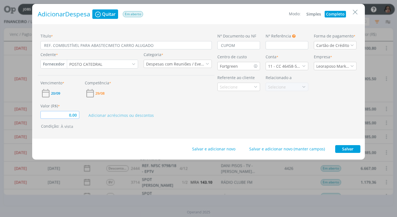
click at [67, 118] on input "0,00" at bounding box center [59, 115] width 39 height 8
click at [117, 45] on input "REF. COMBUSTÍVEL PARA ABASTECIMETO CARRO ALUGADO" at bounding box center [125, 45] width 171 height 8
type input "REF. COMBUSTÍVEL PARA ABASTECIMETO CARRO ALUGADO"
type input "0,00"
type input "REF. COMBUSTÍVEL PARA ABASTECIMETO - CARRO ALUGADO"
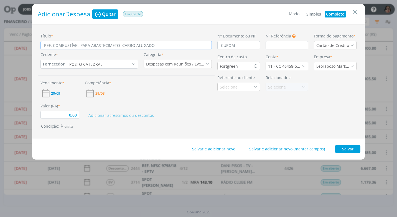
type input "0,00"
type input "REF. COMBUSTÍVEL PARA ABASTECIMETO - CARRO ALUGADO"
type input "0,00"
type input "REF. COMBUSTÍVEL PARA ABASTECIMETO - CARRO ALUGADO"
click at [67, 115] on input "0,00" at bounding box center [59, 115] width 39 height 8
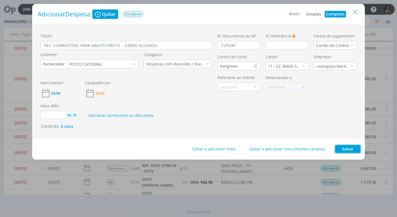
click at [340, 149] on button "Salvar" at bounding box center [347, 149] width 25 height 8
type input "96,70"
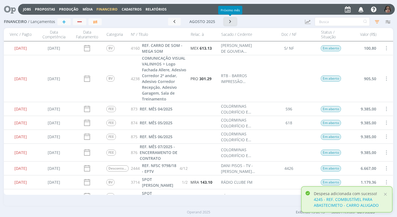
click at [228, 25] on button "button" at bounding box center [230, 22] width 13 height 8
click at [322, 23] on input "text" at bounding box center [341, 21] width 55 height 9
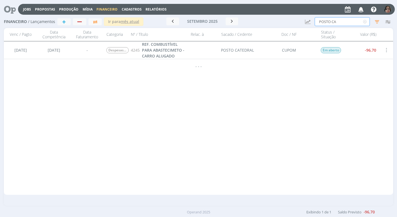
type input "POSTO CA"
click at [163, 54] on span "REF. COMBUSTÍVEL PARA ABASTECIMETO - CARRO ALUGADO" at bounding box center [163, 50] width 42 height 17
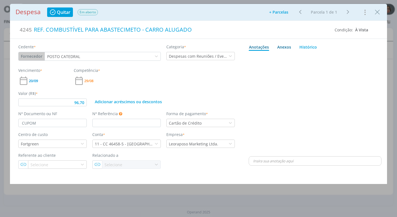
click at [285, 45] on div "Anexos 0" at bounding box center [284, 47] width 14 height 6
type input "96,70"
click at [344, 61] on span "procure em seu computador" at bounding box center [338, 62] width 47 height 5
click at [344, 57] on input "Arraste seus arquivos ou procure em seu computador" at bounding box center [314, 56] width 133 height 2
type input "C:\fakepath\CUPOM POSTO CATEDRAL - R$ 96,70 - 28-08-25 CARTÃO ITAU.pdf"
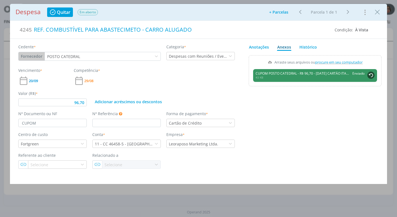
type input "96,70"
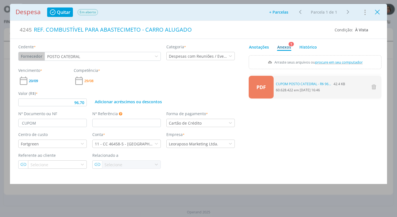
click at [376, 9] on icon "Close" at bounding box center [377, 12] width 8 height 8
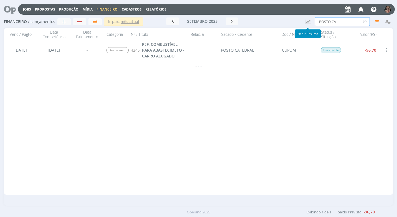
drag, startPoint x: 340, startPoint y: 22, endPoint x: 292, endPoint y: 18, distance: 47.8
click at [294, 17] on div "Financeiro / Lançamentos + Ir para mês atual setembro 2025 < 2025 > Janeiro Fev…" at bounding box center [198, 22] width 389 height 13
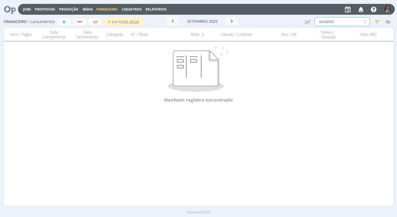
type input "MADERO"
click at [133, 10] on span "Cadastros" at bounding box center [132, 9] width 20 height 5
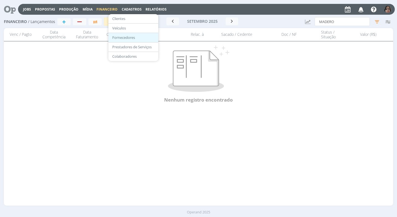
click at [126, 38] on link "Fornecedores" at bounding box center [133, 37] width 47 height 9
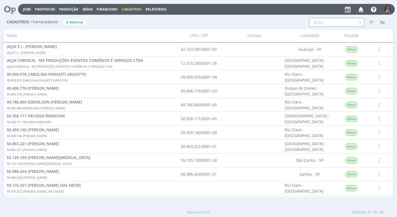
click at [317, 22] on input "text" at bounding box center [336, 22] width 55 height 9
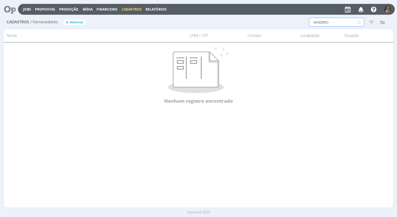
type input "MADERO"
click at [335, 24] on input "MADERO" at bounding box center [336, 22] width 55 height 9
click at [72, 23] on span "Adicionar" at bounding box center [77, 22] width 14 height 4
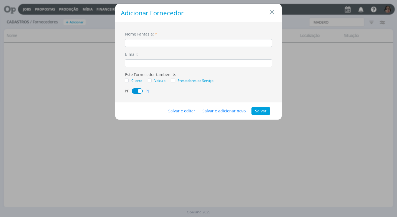
click at [144, 44] on input "dialog" at bounding box center [198, 43] width 147 height 8
type input "MADERO INDUSTRIA E COMÉRCIO S/A"
click at [186, 108] on button "Salvar e editar" at bounding box center [181, 111] width 34 height 8
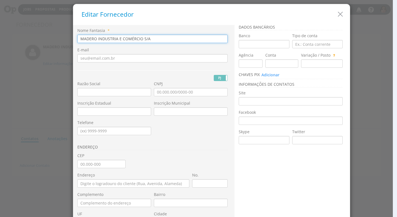
drag, startPoint x: 144, startPoint y: 37, endPoint x: 35, endPoint y: 18, distance: 110.5
click at [35, 18] on div "Editar Fornecedor Nome Fantasia * MADERO INDUSTRIA E COMÉRCIO S/A E-mail PJ PF …" at bounding box center [198, 108] width 397 height 217
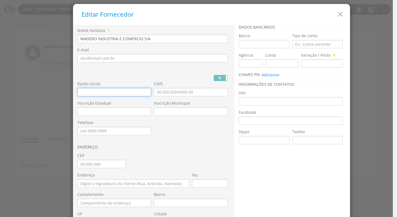
click at [87, 93] on input "text" at bounding box center [114, 92] width 74 height 8
paste input "MADERO INDUSTRIA E COMÉRCIO S/A"
type input "MADERO INDUSTRIA E COMÉRCIO S/A"
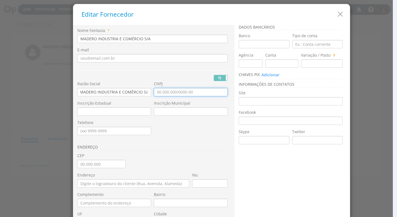
scroll to position [0, 0]
click at [154, 92] on input "CNPJ" at bounding box center [191, 92] width 74 height 8
type input "13.783.221/0303-85"
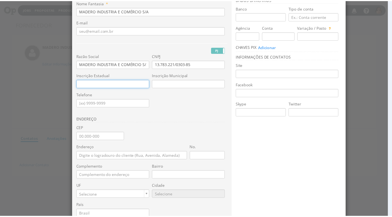
scroll to position [74, 0]
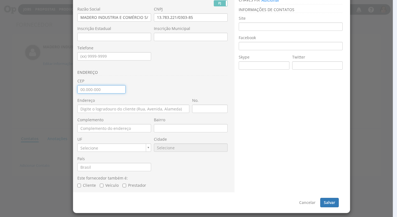
drag, startPoint x: 78, startPoint y: 89, endPoint x: 86, endPoint y: 93, distance: 8.6
click at [78, 89] on input "CEP" at bounding box center [101, 89] width 48 height 8
type input "87.013-040"
type input "[GEOGRAPHIC_DATA]"
type input "Zona 01"
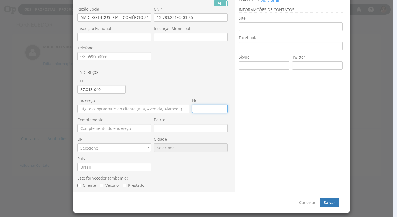
type input "PR"
type input "6308"
click at [198, 110] on input "No." at bounding box center [209, 108] width 35 height 8
type input "1099"
click at [190, 191] on div "Este fornecedor também é: Cliente Veículo [GEOGRAPHIC_DATA]" at bounding box center [153, 183] width 153 height 17
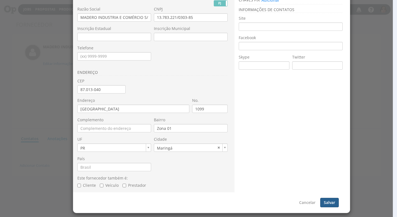
click at [331, 201] on button "Salvar" at bounding box center [329, 201] width 19 height 9
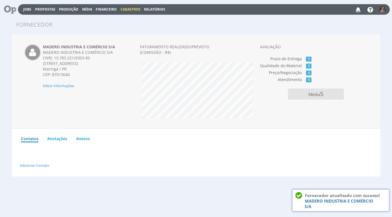
click at [105, 9] on span "Financeiro" at bounding box center [106, 9] width 21 height 5
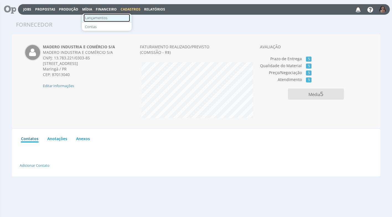
click at [110, 16] on link "Lançamentos" at bounding box center [107, 18] width 47 height 8
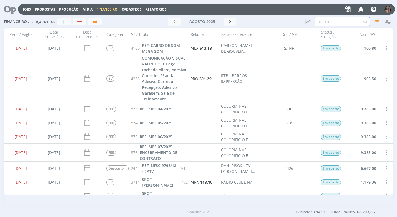
click at [335, 24] on input "text" at bounding box center [341, 21] width 55 height 9
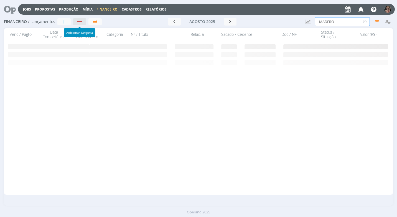
type input "MADERO"
click at [79, 21] on div "button" at bounding box center [79, 22] width 7 height 4
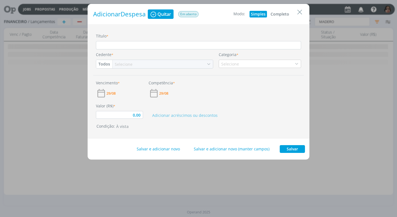
click at [279, 14] on button "Completo" at bounding box center [279, 14] width 21 height 7
type input "0,00"
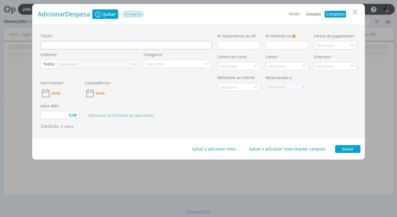
click at [70, 47] on input "Título *" at bounding box center [125, 45] width 171 height 8
type input "R"
type input "0,00"
type input "RE"
type input "0,00"
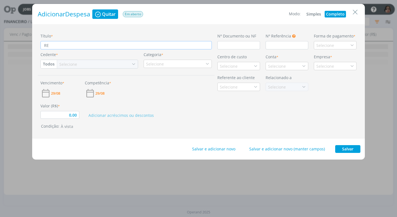
type input "REF"
type input "0,00"
type input "REF."
type input "0,00"
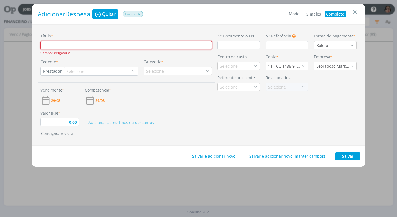
type input "0,00"
type input "R"
type input "0,00"
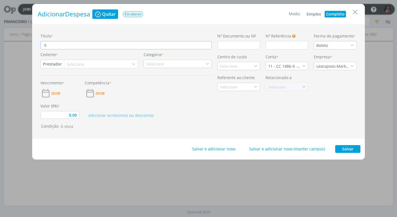
type input "RE"
type input "0,00"
type input "REF"
type input "0,00"
type input "REF."
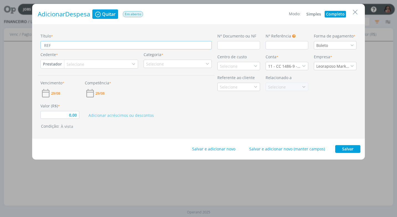
type input "0,00"
type input "REF."
type input "0,00"
type input "REF. R"
type input "0,00"
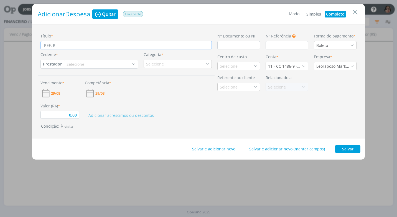
type input "REF. RE"
type input "0,00"
type input "REF. REF"
type input "0,00"
type input "REF. REFE"
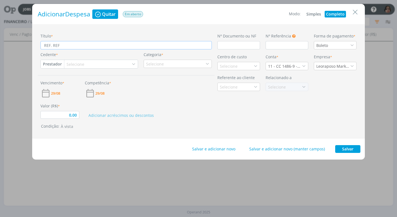
type input "0,00"
type input "REF. REFEI"
type input "0,00"
type input "REF. REFEIÇ"
type input "0,00"
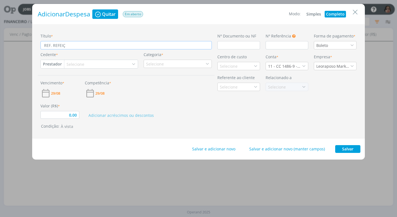
type input "REF. [GEOGRAPHIC_DATA]"
type input "0,00"
type input "REF. REFEIÇÃO"
type input "0,00"
type input "REF. REFEIÇÃO"
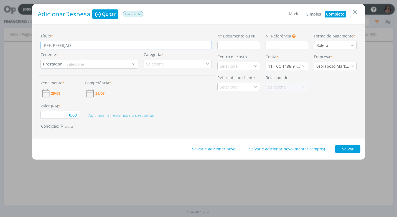
type input "0,00"
type input "REF. REFEIÇÃO D"
type input "0,00"
type input "REF. REFEIÇÃO DI"
type input "0,00"
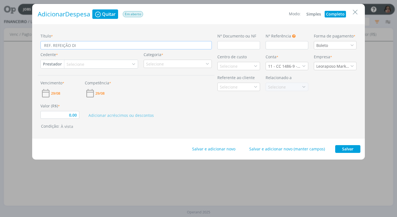
type input "REF. REFEIÇÃO DIA"
type input "0,00"
type input "REF. REFEIÇÃO DIA"
type input "0,00"
type input "REF. REFEIÇÃO DIA 2"
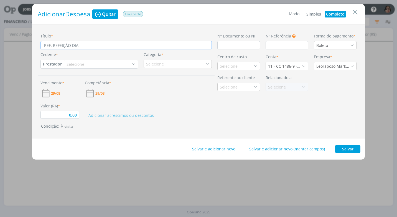
type input "0,00"
type input "REF. REFEIÇÃO DIA 27"
type input "0,00"
type input "REF. REFEIÇÃO DIA 27/"
type input "0,00"
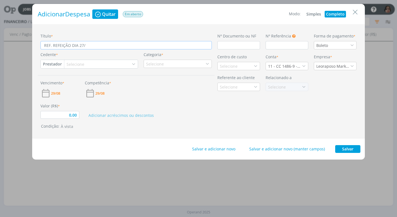
type input "REF. REFEIÇÃO DIA 27/0"
type input "0,00"
type input "REF. REFEIÇÃO DIA 27/08"
type input "0,00"
type input "REF. REFEIÇÃO DIA 27/08/"
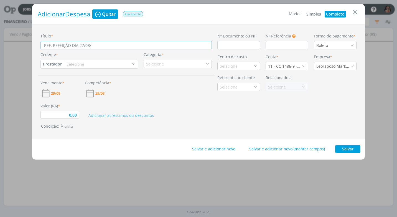
type input "0,00"
type input "REF. REFEIÇÃO DIA [DATE]"
type input "0,00"
type input "REF. REFEIÇÃO DIA [DATE]"
type input "0,00"
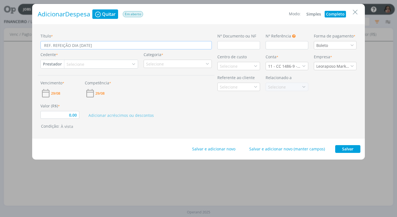
type input "REF. REFEIÇÃO DIA 27/08/202"
type input "0,00"
type input "REF. REFEIÇÃO DIA [DATE]"
type input "0,00"
type input "REF. REFEIÇÃO DIA [DATE]"
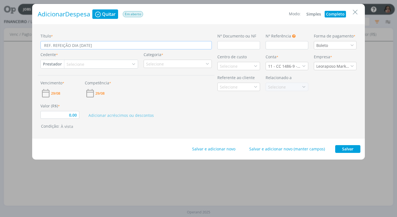
type input "0,00"
type input "REF. REFEIÇÃO DIA [DATE]"
type input "0,00"
type input "REF. REFEIÇÃO DIA [DATE] -"
type input "0,00"
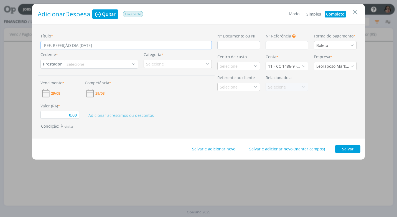
type input "REF. REFEIÇÃO DIA [DATE] -"
type input "0,00"
type input "REF. REFEIÇÃO DIA [DATE] - J"
type input "0,00"
type input "REF. REFEIÇÃO DIA [DATE] - JA"
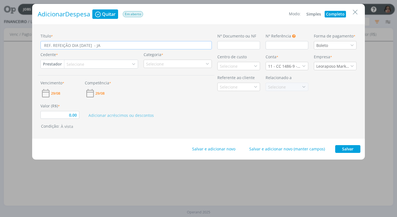
type input "0,00"
type input "REF. REFEIÇÃO DIA [DATE] - JAN"
type input "0,00"
type input "REF. REFEIÇÃO DIA [DATE] - JANAI"
type input "0,00"
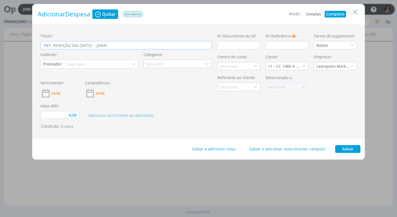
type input "REF. REFEIÇÃO DIA [DATE] - JANAIN"
type input "0,00"
type input "REF. REFEIÇÃO DIA [DATE] - JANAINA"
type input "0,00"
type input "REF. REFEIÇÃO DIA [DATE] - JANAINA"
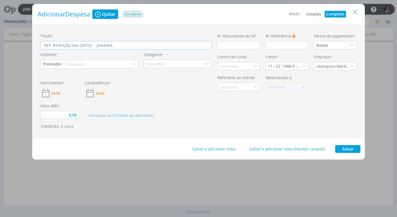
type input "0,00"
type input "REF. REFEIÇÃO DIA [DATE] - JANAINA E"
type input "0,00"
type input "REF. REFEIÇÃO DIA [DATE] - JANAINA E"
type input "0,00"
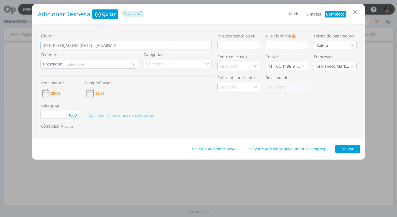
type input "REF. REFEIÇÃO DIA [DATE] - JANAINA E I"
type input "0,00"
type input "REF. REFEIÇÃO DIA [DATE] - JANAINA E IN"
type input "0,00"
type input "REF. REFEIÇÃO DIA [DATE] - JANAINA E ING"
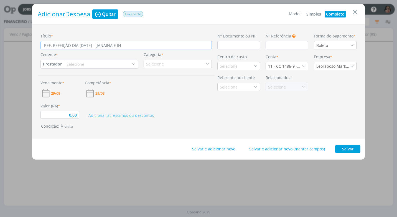
type input "0,00"
type input "REF. REFEIÇÃO DIA [DATE] - JANAINA E INGR"
type input "0,00"
type input "REF. REFEIÇÃO DIA [DATE] - JANAINA E INGRI"
type input "0,00"
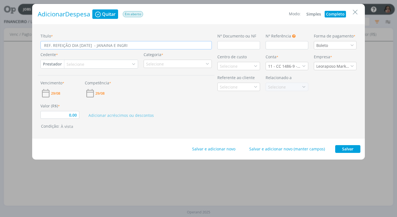
type input "REF. REFEIÇÃO DIA [DATE] - [PERSON_NAME] E [PERSON_NAME]"
type input "0,00"
type input "REF. REFEIÇÃO DIA [DATE] - [PERSON_NAME] E [PERSON_NAME]"
click at [227, 45] on input "dialog" at bounding box center [238, 45] width 43 height 8
type input "C"
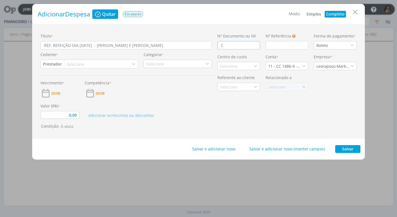
type input "0,00"
type input "CU"
type input "0,00"
type input "CUPO"
type input "0,00"
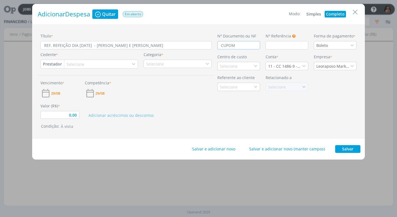
type input "CUPOM"
click at [354, 44] on div "Boleto" at bounding box center [334, 45] width 43 height 8
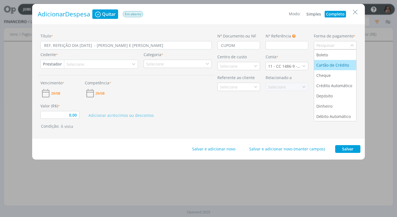
click at [342, 63] on div "Cartão de Crédito" at bounding box center [333, 65] width 34 height 6
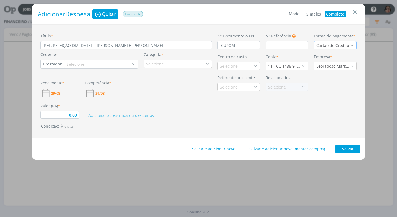
click at [58, 62] on button "Prestador" at bounding box center [52, 64] width 23 height 8
click at [65, 82] on link "Fornecedor" at bounding box center [63, 82] width 44 height 9
type input "0,00"
click at [71, 63] on div "Selecione" at bounding box center [78, 64] width 19 height 6
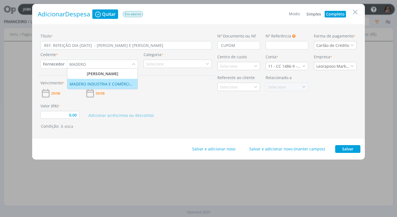
type input "MADERO"
click at [97, 87] on li "MADERO INDUSTRIA E COMÉRCIO S/A" at bounding box center [102, 84] width 70 height 10
type input "0,00"
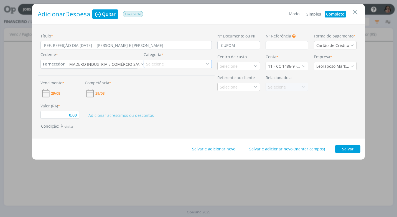
click at [206, 65] on icon "dialog" at bounding box center [207, 64] width 4 height 4
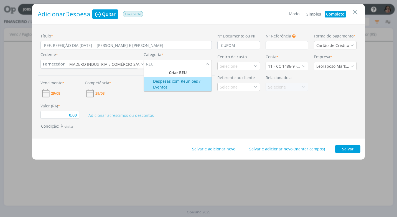
type input "REU"
click at [186, 84] on div "Despesas com Reuniões / Eventos" at bounding box center [178, 84] width 66 height 12
type input "0,00"
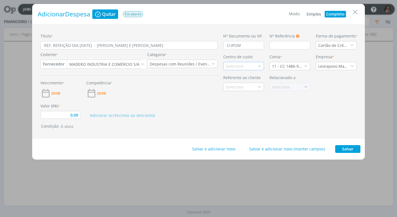
click at [232, 66] on div "Selecione" at bounding box center [234, 66] width 19 height 6
type input "FOR"
click at [235, 99] on li "Fortgreen" at bounding box center [243, 96] width 40 height 10
click at [305, 66] on icon "dialog" at bounding box center [305, 66] width 4 height 4
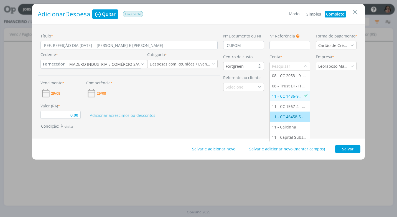
click at [302, 115] on div "11 - CC 46458-5 - [GEOGRAPHIC_DATA]" at bounding box center [290, 117] width 36 height 6
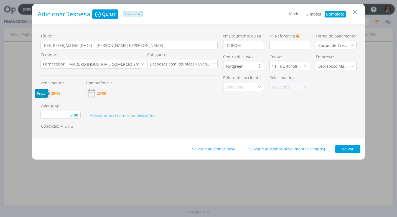
click at [53, 92] on span "29/08" at bounding box center [55, 93] width 9 height 4
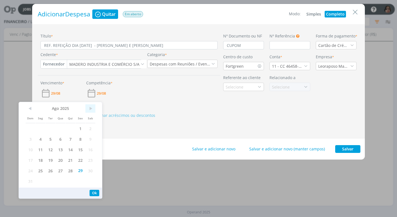
click at [91, 109] on span ">" at bounding box center [90, 108] width 10 height 8
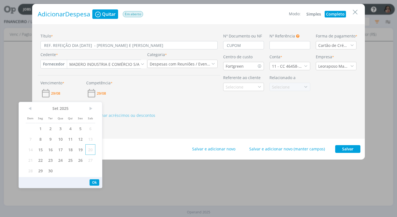
click at [88, 151] on span "20" at bounding box center [90, 149] width 10 height 11
click at [91, 180] on button "Ok" at bounding box center [94, 182] width 10 height 6
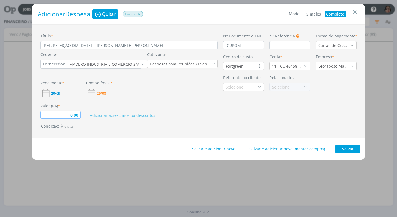
click at [69, 113] on input "0,00" at bounding box center [60, 115] width 40 height 8
click at [349, 149] on button "Salvar" at bounding box center [347, 149] width 25 height 8
type input "143,00"
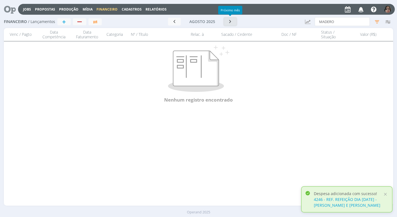
click at [230, 21] on icon "button" at bounding box center [230, 21] width 6 height 5
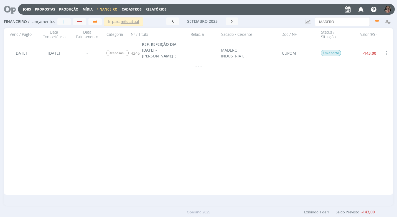
click at [158, 51] on span "REF. REFEIÇÃO DIA [DATE] - [PERSON_NAME] E [PERSON_NAME]" at bounding box center [159, 53] width 35 height 23
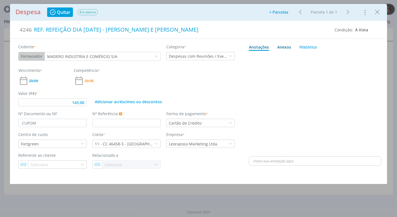
click at [285, 48] on div "Anexos 0" at bounding box center [284, 47] width 14 height 6
type input "143,00"
click at [330, 58] on label "Arraste seus arquivos ou procure em seu computador" at bounding box center [314, 61] width 99 height 7
click at [330, 57] on input "Arraste seus arquivos ou procure em seu computador" at bounding box center [314, 56] width 133 height 2
click at [333, 62] on span "procure em seu computador" at bounding box center [338, 62] width 47 height 5
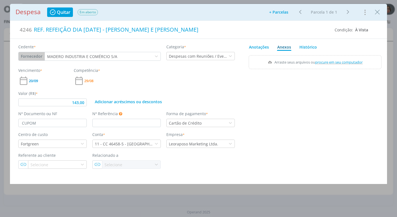
click at [333, 57] on input "Arraste seus arquivos ou procure em seu computador" at bounding box center [314, 56] width 133 height 2
type input "C:\fakepath\CUPOM MADERO - R$ 143,00 - [DATE] - CARTÃO ITAU.pdf"
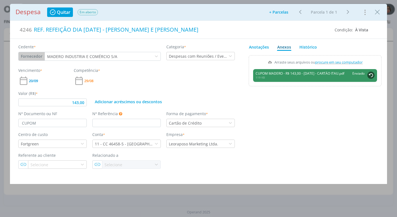
type input "143,00"
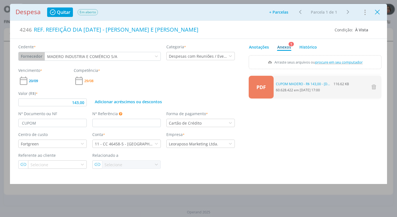
click at [379, 10] on icon "Close" at bounding box center [377, 12] width 8 height 8
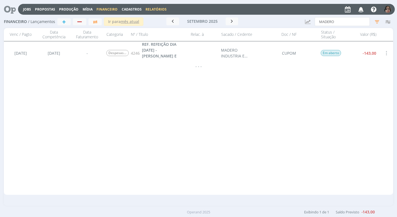
drag, startPoint x: 159, startPoint y: 10, endPoint x: 156, endPoint y: 17, distance: 7.6
click at [159, 9] on link "Relatórios" at bounding box center [155, 9] width 21 height 5
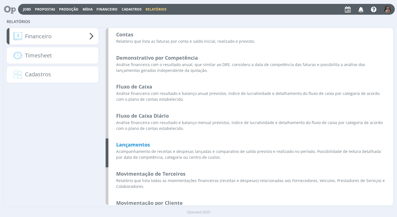
click at [140, 145] on b "Lançamentos" at bounding box center [133, 144] width 34 height 7
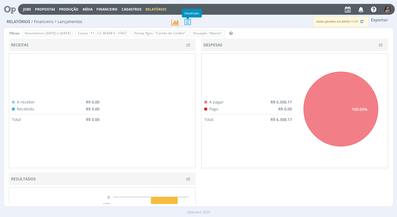
drag, startPoint x: 191, startPoint y: 22, endPoint x: 189, endPoint y: 26, distance: 4.1
click at [191, 22] on icon at bounding box center [188, 21] width 12 height 11
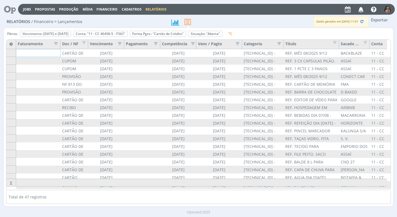
click at [12, 44] on icon at bounding box center [11, 43] width 10 height 9
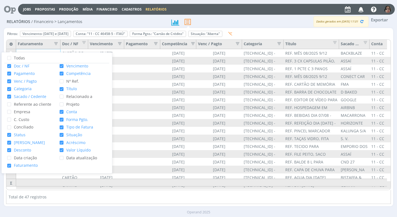
click at [27, 120] on span "C. Custo" at bounding box center [20, 119] width 18 height 5
click at [11, 117] on input "C. Custo" at bounding box center [11, 117] width 0 height 0
click at [8, 165] on span at bounding box center [9, 165] width 4 height 4
click at [11, 163] on input "Faturamento" at bounding box center [11, 163] width 0 height 0
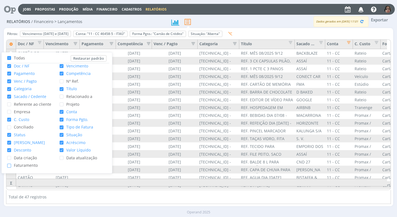
click at [61, 73] on span at bounding box center [62, 73] width 4 height 4
click at [63, 71] on input "Competência" at bounding box center [63, 71] width 0 height 0
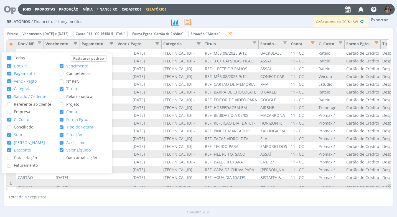
click at [32, 82] on span "Venc / Pagto" at bounding box center [23, 80] width 25 height 5
click at [11, 79] on input "Venc / Pagto" at bounding box center [11, 79] width 0 height 0
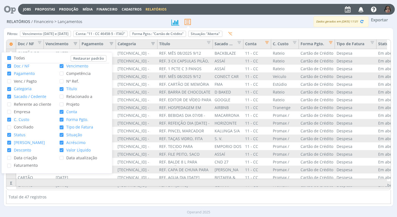
click at [107, 202] on div "Total de 47 registros" at bounding box center [198, 197] width 384 height 14
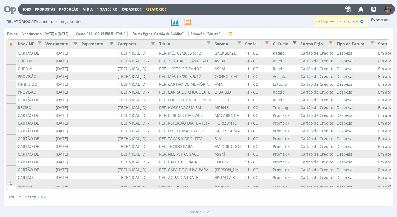
click at [295, 43] on span "Editar filtro para Coluna C. Custo" at bounding box center [293, 42] width 6 height 6
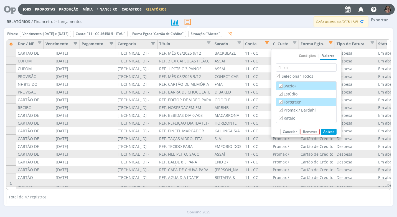
click at [281, 100] on input "Fortgreen" at bounding box center [281, 102] width 4 height 4
checkbox input "false"
drag, startPoint x: 279, startPoint y: 84, endPoint x: 281, endPoint y: 104, distance: 20.0
click at [279, 85] on input "(Vazio)" at bounding box center [281, 86] width 4 height 4
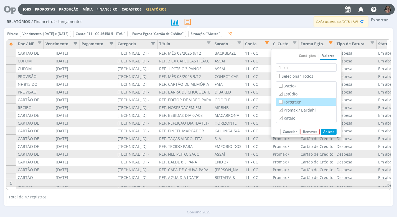
checkbox input "false"
click at [277, 76] on input "Selecionar Todos" at bounding box center [278, 76] width 4 height 4
checkbox input "false"
click at [280, 102] on input "Fortgreen" at bounding box center [281, 102] width 4 height 4
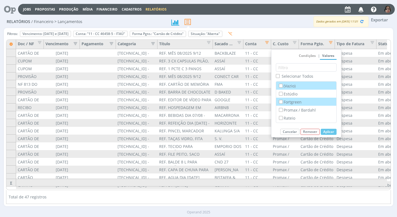
checkbox input "true"
checkbox input "false"
click at [327, 129] on button "Aplicar" at bounding box center [328, 131] width 16 height 6
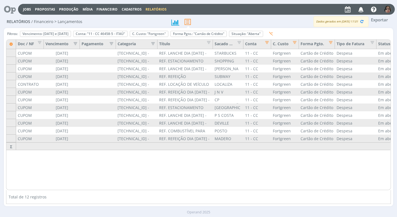
drag, startPoint x: 158, startPoint y: 189, endPoint x: 176, endPoint y: 192, distance: 18.7
click at [176, 192] on div "Filtros: Vencimento: [DATE] e [DATE] Remover Conta: "11 - CC 46458-5 - ITAÚ" Re…" at bounding box center [198, 116] width 384 height 173
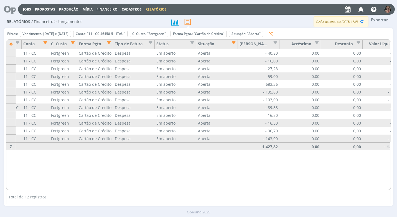
scroll to position [0, 235]
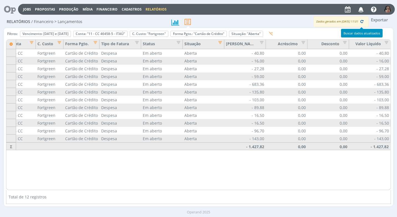
drag, startPoint x: 361, startPoint y: 21, endPoint x: 363, endPoint y: 25, distance: 4.6
click at [361, 21] on icon "button" at bounding box center [361, 21] width 5 height 5
click at [377, 20] on button "Exportar" at bounding box center [379, 19] width 22 height 7
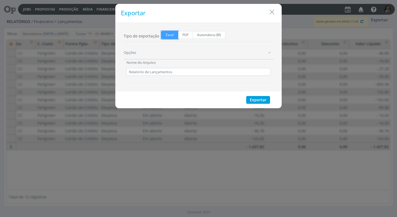
click at [173, 34] on span "Excel" at bounding box center [169, 35] width 17 height 8
click at [165, 34] on input "Excel" at bounding box center [163, 33] width 4 height 4
click at [256, 101] on button "Exportar" at bounding box center [258, 100] width 24 height 8
click at [272, 13] on icon "Close" at bounding box center [271, 12] width 8 height 8
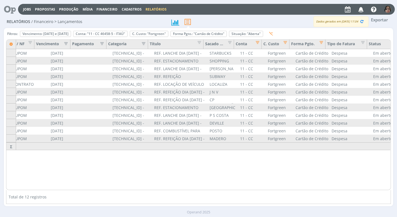
scroll to position [0, 0]
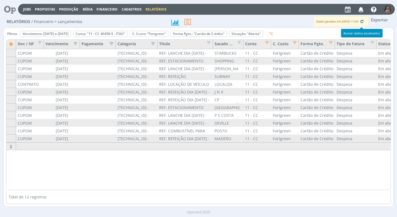
click at [360, 22] on icon "button" at bounding box center [361, 21] width 5 height 5
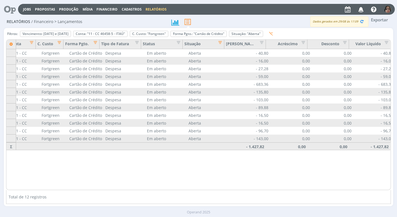
scroll to position [0, 235]
